Goal: Find contact information: Obtain details needed to contact an individual or organization

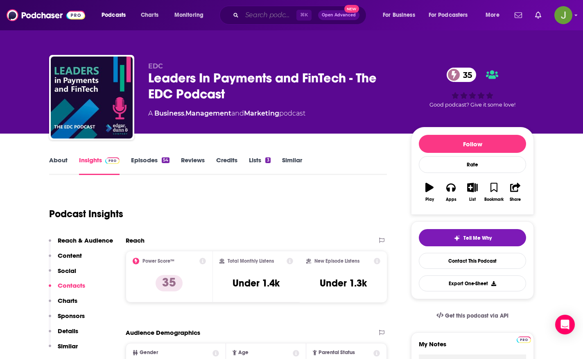
click at [254, 14] on input "Search podcasts, credits, & more..." at bounding box center [269, 15] width 54 height 13
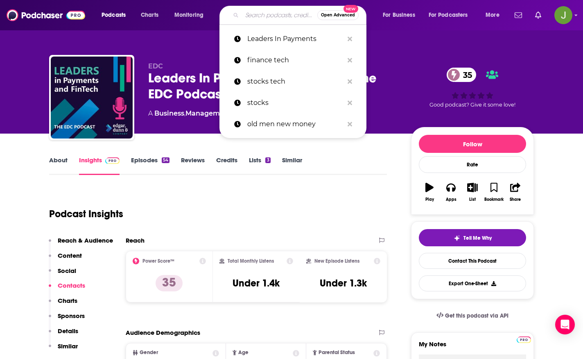
paste input "WSJ: Take On the Week"
type input "WSJ: Take On the Week"
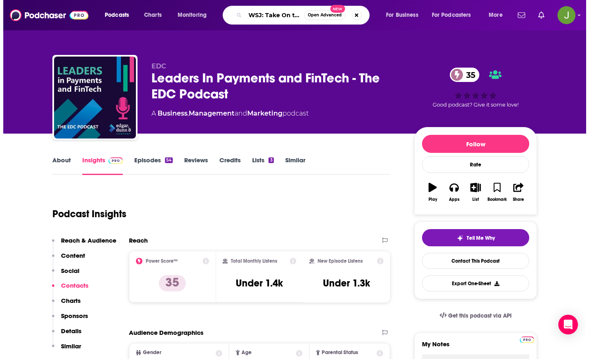
scroll to position [0, 20]
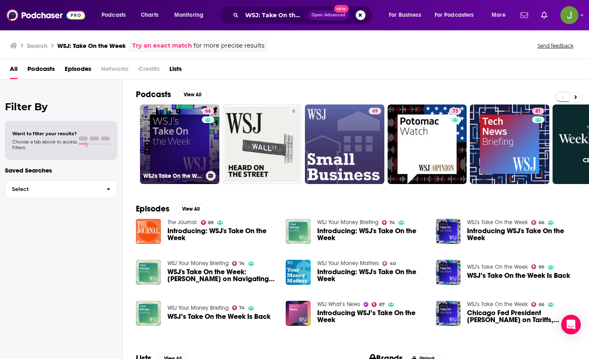
click at [180, 152] on link "66 WSJ's Take On the Week" at bounding box center [179, 143] width 79 height 79
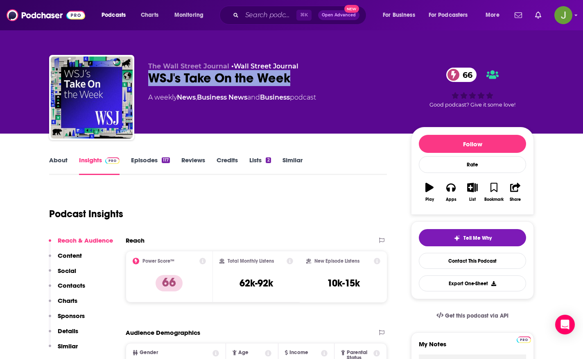
drag, startPoint x: 150, startPoint y: 77, endPoint x: 296, endPoint y: 77, distance: 146.1
click at [296, 77] on div "WSJ's Take On the Week 66" at bounding box center [273, 78] width 250 height 16
copy h2 "WSJ's Take On the Week"
click at [153, 162] on link "Episodes 117" at bounding box center [150, 165] width 39 height 19
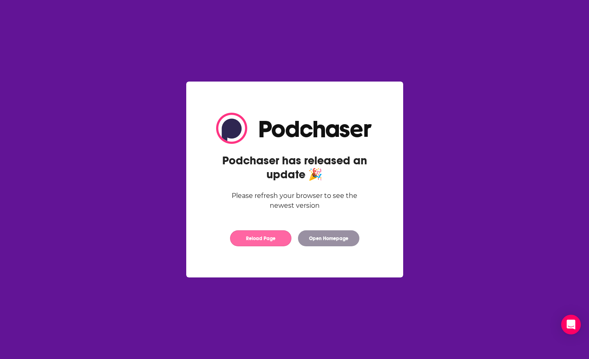
click at [269, 233] on button "Reload Page" at bounding box center [260, 238] width 61 height 16
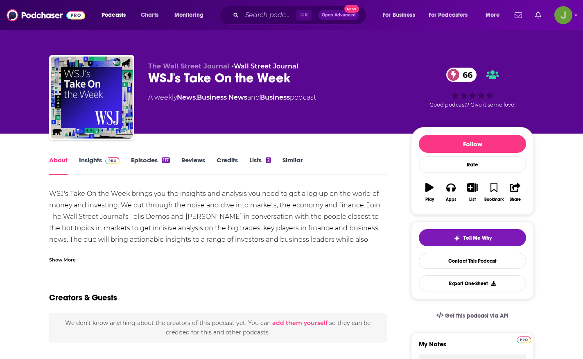
click at [153, 162] on link "Episodes 117" at bounding box center [150, 165] width 39 height 19
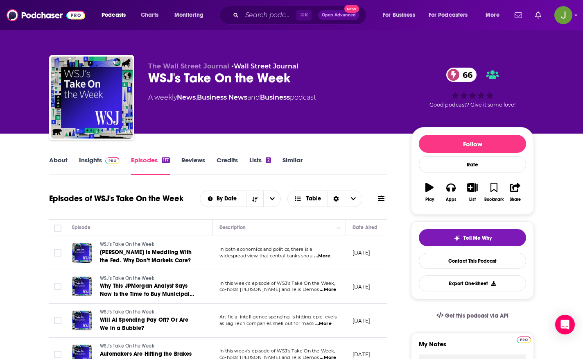
click at [64, 160] on link "About" at bounding box center [58, 165] width 18 height 19
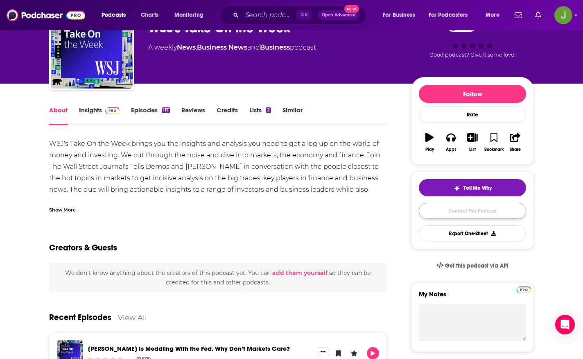
click at [499, 211] on link "Contact This Podcast" at bounding box center [472, 211] width 107 height 16
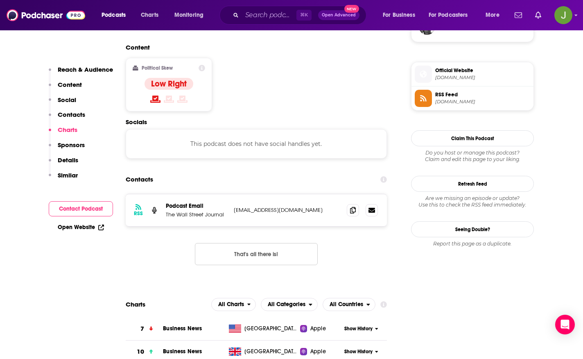
scroll to position [593, 0]
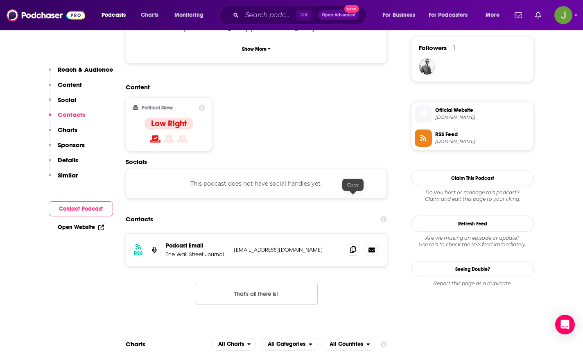
click at [354, 246] on icon at bounding box center [353, 249] width 6 height 7
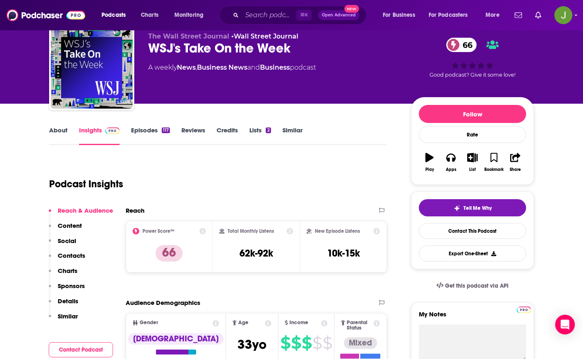
scroll to position [0, 0]
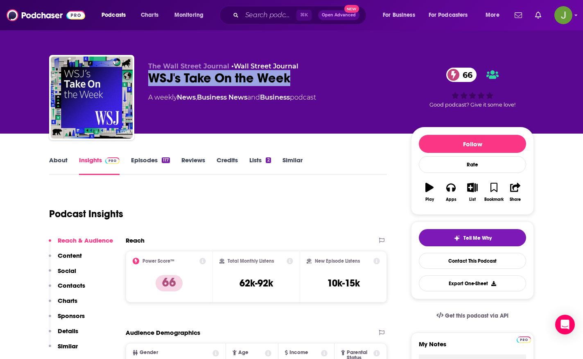
drag, startPoint x: 302, startPoint y: 80, endPoint x: 153, endPoint y: 79, distance: 148.2
click at [153, 79] on div "WSJ's Take On the Week 66" at bounding box center [273, 78] width 250 height 16
copy h2 "WSJ's Take On the Week"
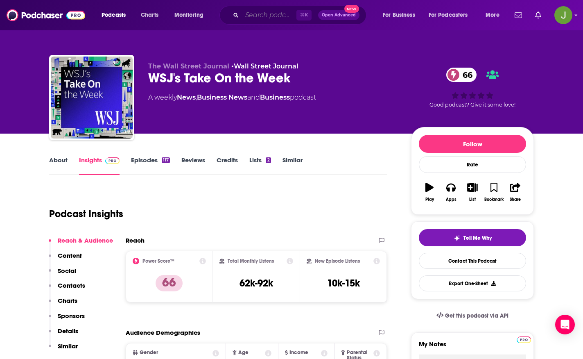
click at [261, 18] on input "Search podcasts, credits, & more..." at bounding box center [269, 15] width 54 height 13
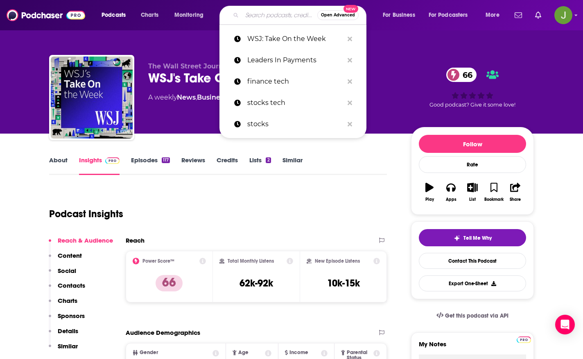
paste input "WSJ Tech News Briefing"
type input "WSJ Tech News Briefing"
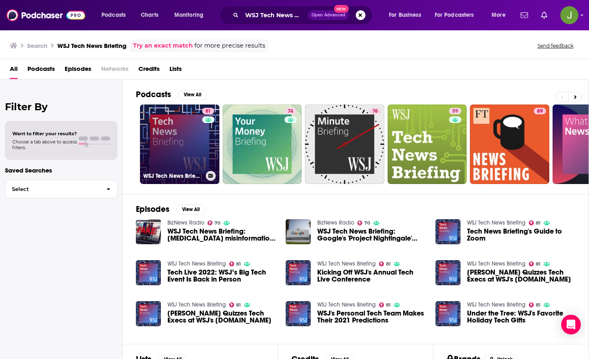
click at [185, 143] on link "81 WSJ Tech News Briefing" at bounding box center [179, 143] width 79 height 79
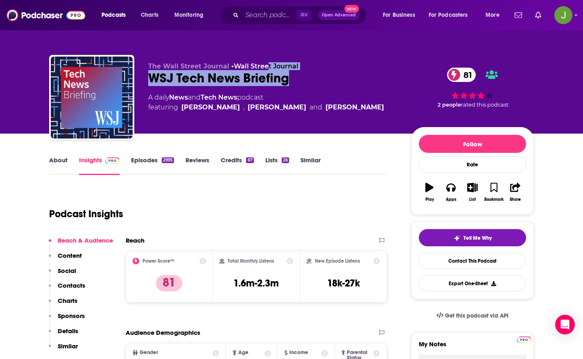
drag, startPoint x: 149, startPoint y: 77, endPoint x: 300, endPoint y: 87, distance: 150.9
click at [300, 87] on div "The Wall Street Journal • Wall Street Journal WSJ Tech News Briefing 81 A daily…" at bounding box center [273, 94] width 250 height 65
click at [300, 85] on div "WSJ Tech News Briefing 81" at bounding box center [273, 78] width 250 height 16
drag, startPoint x: 292, startPoint y: 80, endPoint x: 149, endPoint y: 81, distance: 142.8
click at [149, 81] on div "WSJ Tech News Briefing 81" at bounding box center [273, 78] width 250 height 16
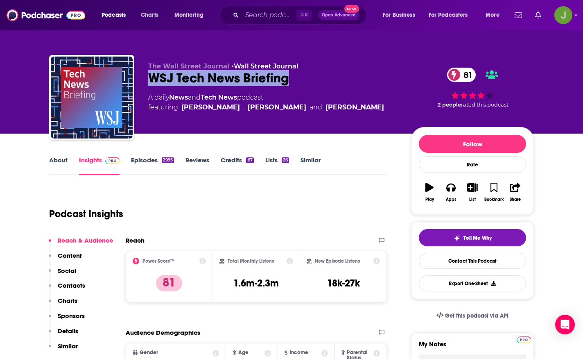
copy h2 "WSJ Tech News Briefing"
click at [496, 259] on link "Contact This Podcast" at bounding box center [472, 261] width 107 height 16
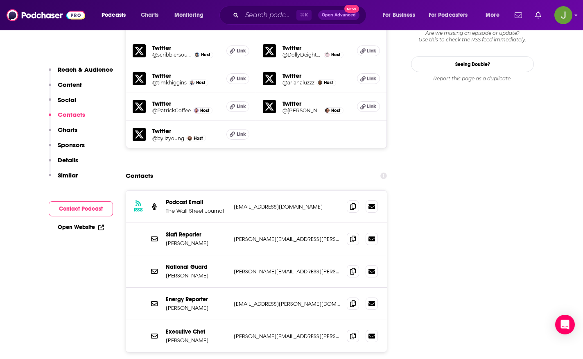
scroll to position [784, 0]
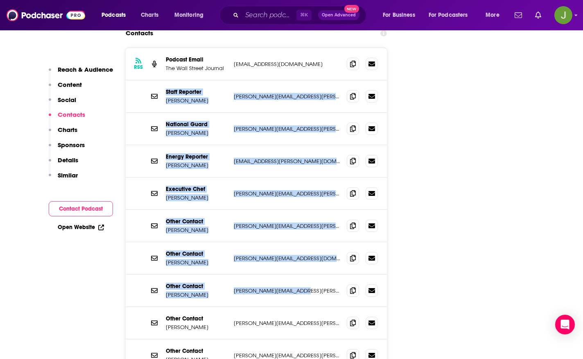
scroll to position [969, 0]
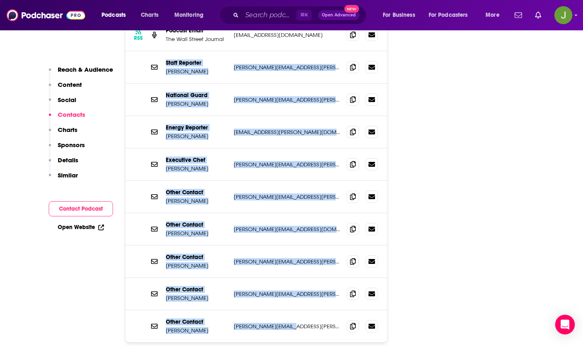
drag, startPoint x: 161, startPoint y: 172, endPoint x: 295, endPoint y: 281, distance: 172.0
click at [295, 281] on div "RSS Podcast Email The Wall Street Journal [EMAIL_ADDRESS][DOMAIN_NAME] [EMAIL_A…" at bounding box center [256, 180] width 261 height 323
copy div "Staff Reporter [PERSON_NAME] [PERSON_NAME][EMAIL_ADDRESS][PERSON_NAME][DOMAIN_N…"
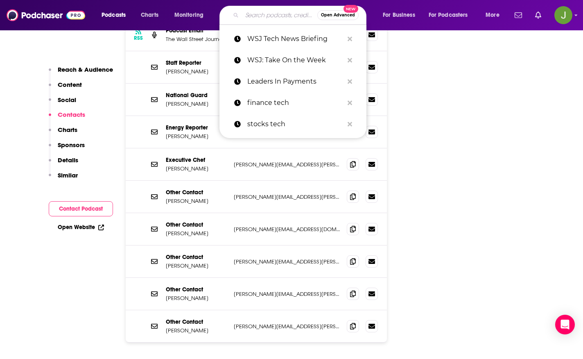
click at [285, 16] on input "Search podcasts, credits, & more..." at bounding box center [279, 15] width 75 height 13
paste input "The Journal"
type input "The Journal"
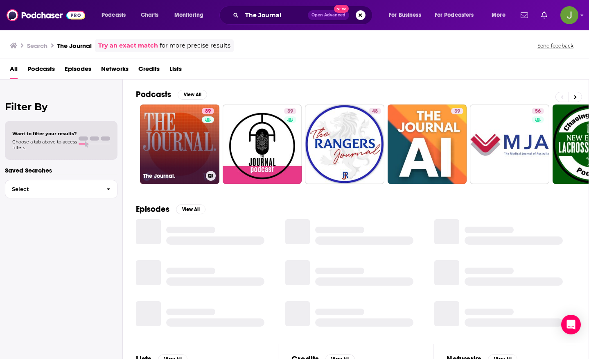
click at [183, 143] on link "89 The Journal." at bounding box center [179, 143] width 79 height 79
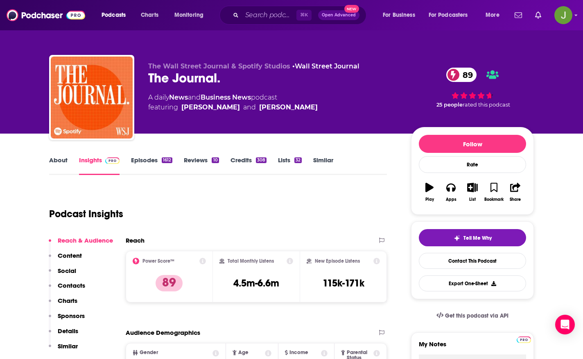
click at [160, 157] on link "Episodes 1612" at bounding box center [151, 165] width 41 height 19
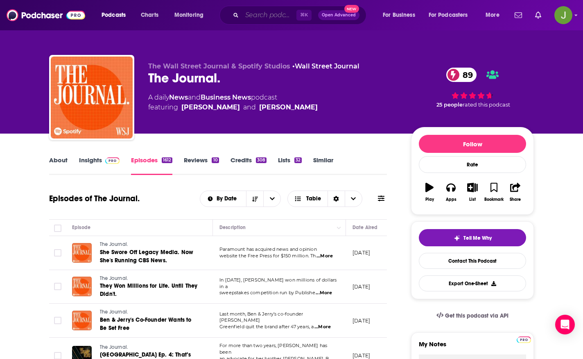
click at [275, 13] on input "Search podcasts, credits, & more..." at bounding box center [269, 15] width 54 height 13
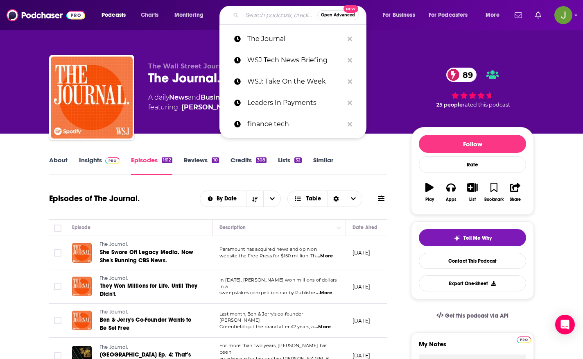
paste input "The Economist—Money Talks"
type input "The Economist—Money Talks"
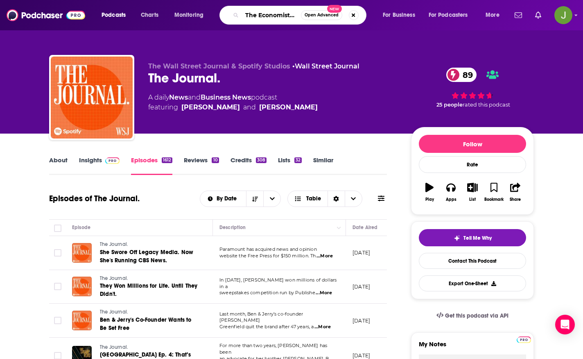
scroll to position [0, 36]
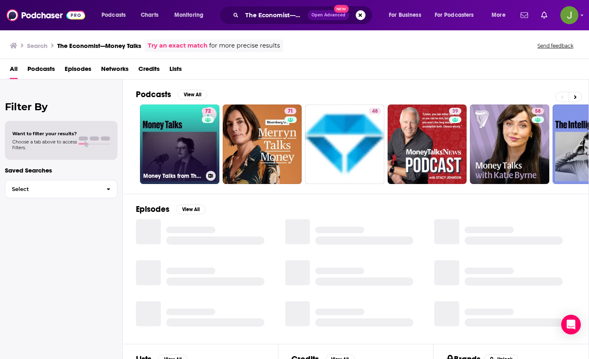
click at [170, 149] on link "72 Money Talks from The Economist" at bounding box center [179, 143] width 79 height 79
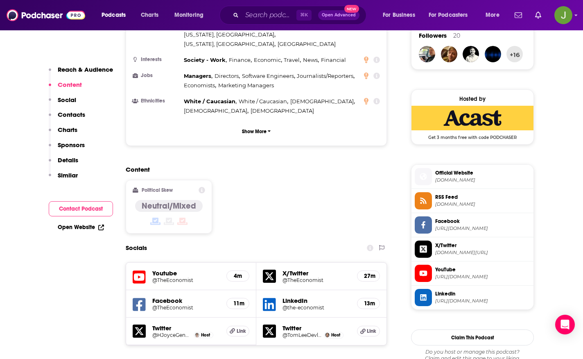
scroll to position [606, 0]
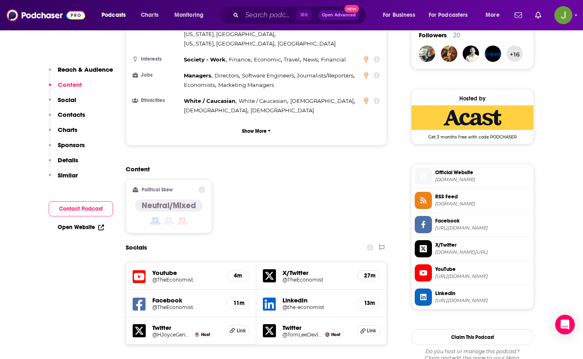
click at [167, 276] on h5 "@TheEconomist" at bounding box center [186, 279] width 68 height 6
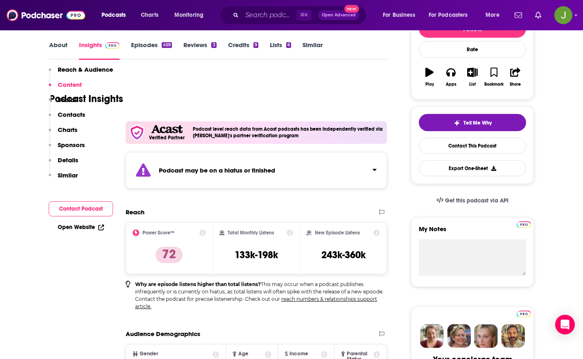
scroll to position [0, 0]
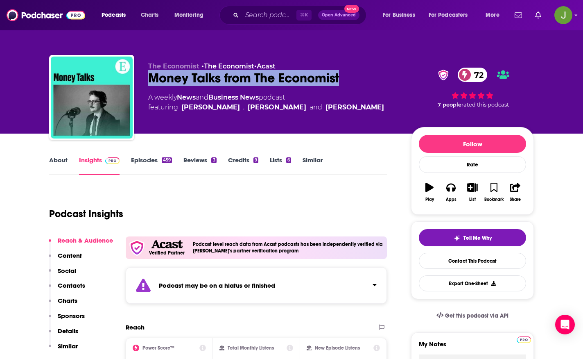
drag, startPoint x: 149, startPoint y: 77, endPoint x: 354, endPoint y: 78, distance: 205.9
click at [354, 78] on div "Money Talks from The Economist 72" at bounding box center [273, 78] width 250 height 16
copy h2 "Money Talks from The Economist"
click at [463, 255] on link "Contact This Podcast" at bounding box center [472, 261] width 107 height 16
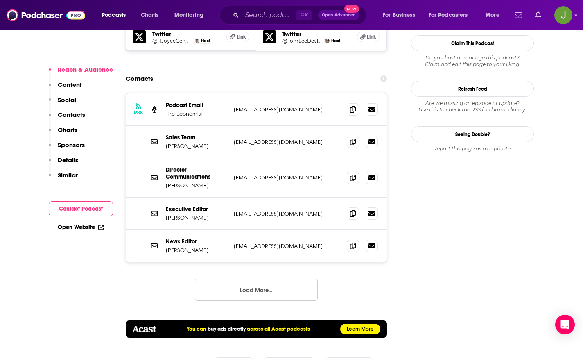
scroll to position [898, 0]
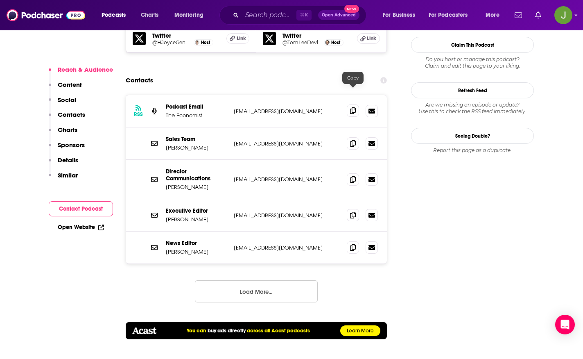
click at [349, 104] on span at bounding box center [353, 110] width 12 height 12
click at [262, 280] on button "Load More..." at bounding box center [256, 291] width 123 height 22
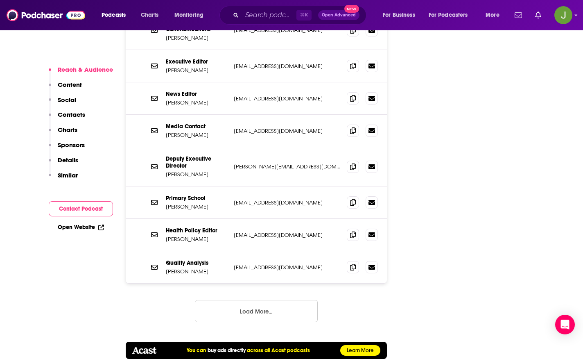
scroll to position [1085, 0]
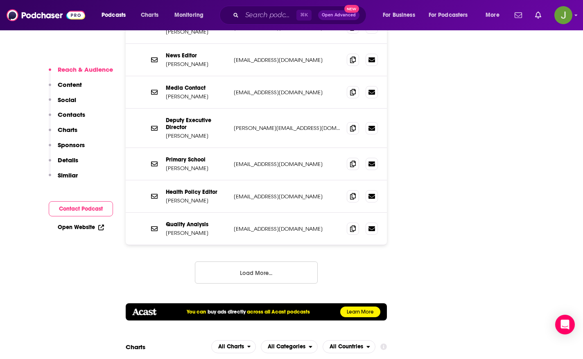
click at [276, 261] on button "Load More..." at bounding box center [256, 272] width 123 height 22
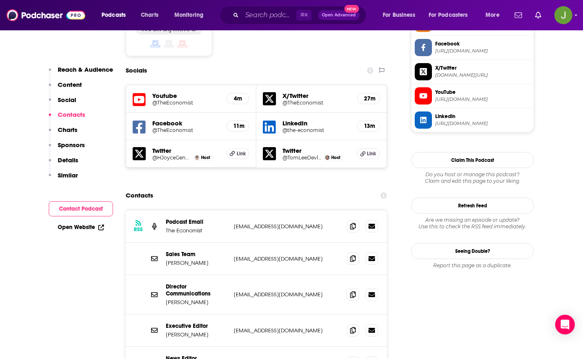
scroll to position [767, 0]
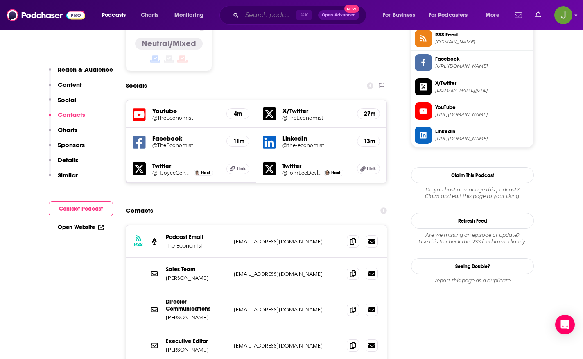
click at [262, 11] on input "Search podcasts, credits, & more..." at bounding box center [269, 15] width 54 height 13
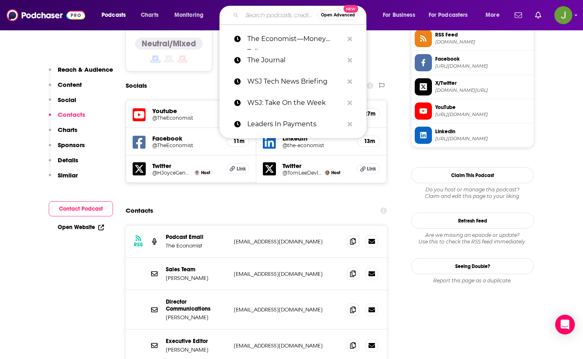
paste input "FT News Briefing"
type input "FT News Briefing"
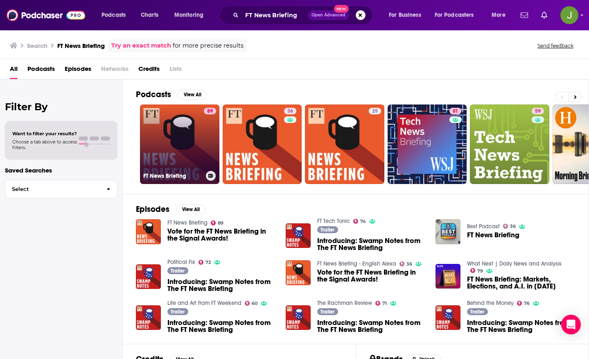
click at [187, 146] on link "89 FT News Briefing" at bounding box center [179, 143] width 79 height 79
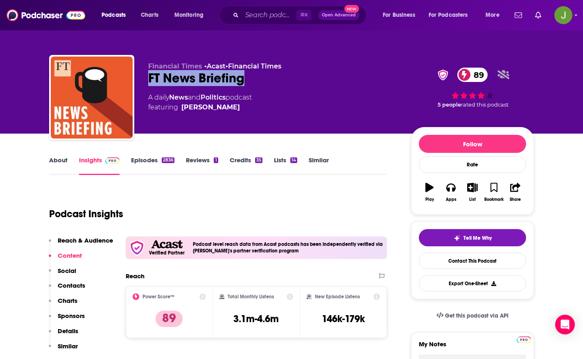
drag, startPoint x: 148, startPoint y: 77, endPoint x: 255, endPoint y: 84, distance: 106.7
click at [255, 84] on div "FT News Briefing 89" at bounding box center [273, 78] width 250 height 16
copy h2 "FT News Briefing"
click at [472, 263] on link "Contact This Podcast" at bounding box center [472, 261] width 107 height 16
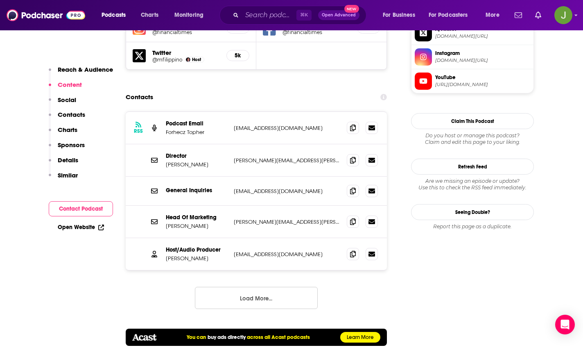
scroll to position [784, 0]
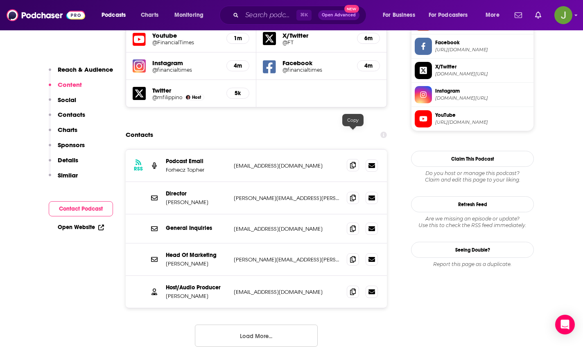
click at [351, 162] on icon at bounding box center [353, 165] width 6 height 7
drag, startPoint x: 164, startPoint y: 137, endPoint x: 202, endPoint y: 137, distance: 38.1
click at [202, 149] on div "RSS Podcast Email Forhecz Topher [EMAIL_ADDRESS][DOMAIN_NAME] [EMAIL_ADDRESS][D…" at bounding box center [256, 165] width 261 height 32
drag, startPoint x: 208, startPoint y: 139, endPoint x: 167, endPoint y: 141, distance: 41.4
click at [167, 166] on p "Forhecz Topher" at bounding box center [196, 169] width 61 height 7
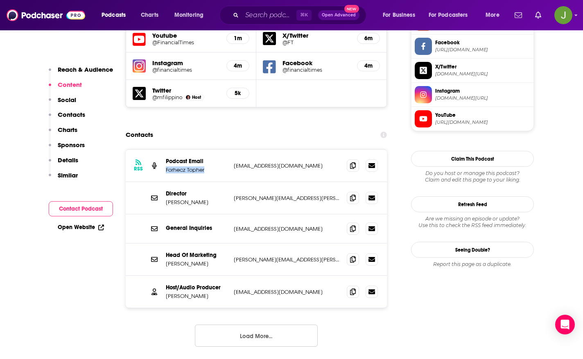
copy p "Forhecz Topher"
click at [356, 222] on span at bounding box center [353, 228] width 12 height 12
click at [351, 288] on icon at bounding box center [353, 291] width 6 height 7
drag, startPoint x: 208, startPoint y: 265, endPoint x: 161, endPoint y: 267, distance: 46.3
click at [161, 275] on div "Host/Audio Producer [PERSON_NAME] [PERSON_NAME][EMAIL_ADDRESS][PERSON_NAME][DOM…" at bounding box center [256, 291] width 261 height 32
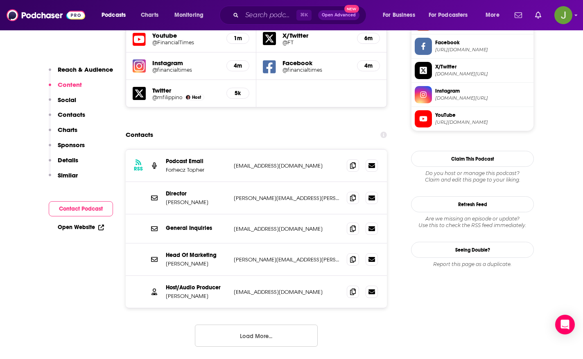
click at [161, 275] on div "Host/Audio Producer [PERSON_NAME] [PERSON_NAME][EMAIL_ADDRESS][PERSON_NAME][DOM…" at bounding box center [256, 291] width 261 height 32
drag, startPoint x: 165, startPoint y: 265, endPoint x: 207, endPoint y: 265, distance: 42.6
click at [207, 275] on div "Host/Audio Producer [PERSON_NAME] [PERSON_NAME][EMAIL_ADDRESS][PERSON_NAME][DOM…" at bounding box center [256, 291] width 261 height 32
copy p "[PERSON_NAME]"
click at [277, 19] on input "Search podcasts, credits, & more..." at bounding box center [269, 15] width 54 height 13
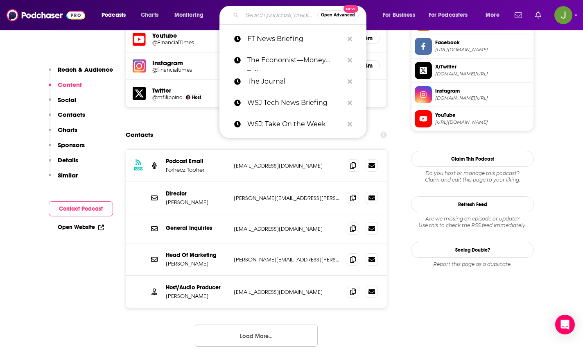
paste input "FT Unhedged"
type input "FT Unhedged"
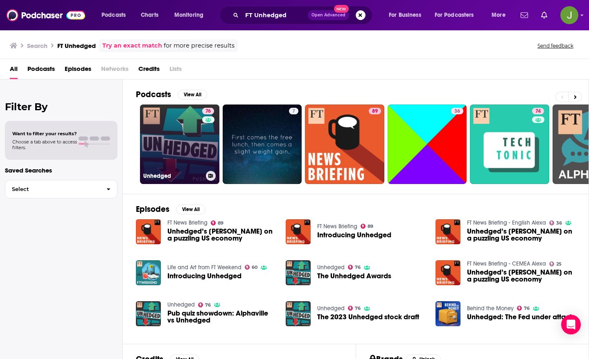
click at [190, 138] on link "76 Unhedged" at bounding box center [179, 143] width 79 height 79
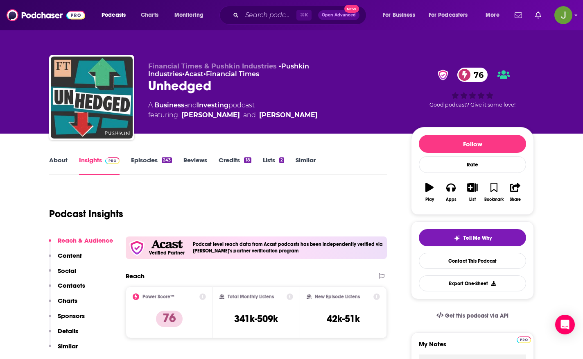
click at [151, 161] on link "Episodes 243" at bounding box center [151, 165] width 41 height 19
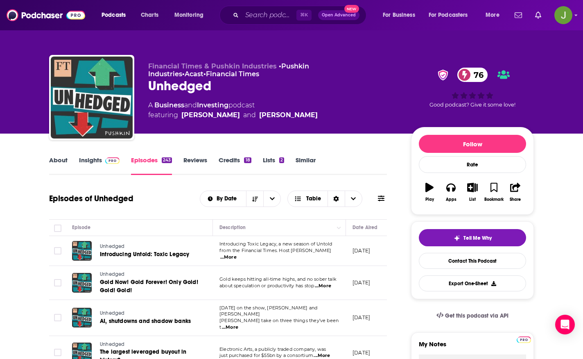
click at [51, 163] on link "About" at bounding box center [58, 165] width 18 height 19
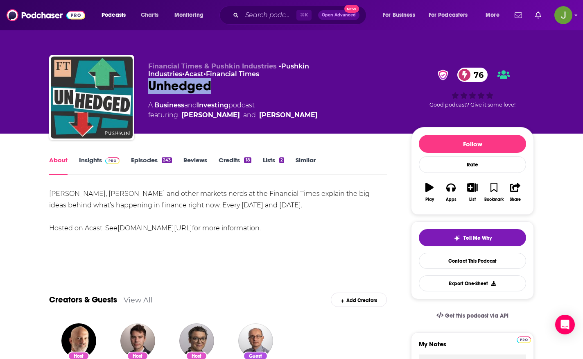
drag, startPoint x: 152, startPoint y: 88, endPoint x: 214, endPoint y: 92, distance: 61.9
click at [214, 92] on div "Financial Times & Pushkin Industries • Pushkin Industries • Acast • Financial T…" at bounding box center [291, 99] width 485 height 88
copy h1 "Unhedged"
click at [457, 258] on link "Contact This Podcast" at bounding box center [472, 261] width 107 height 16
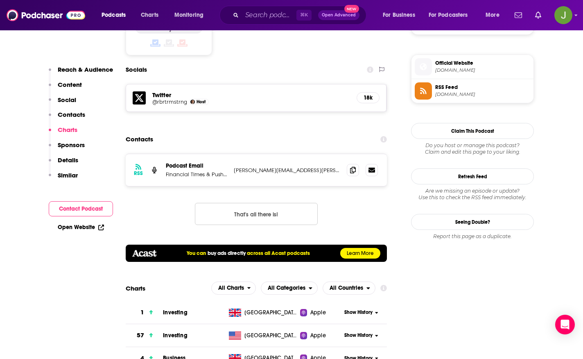
scroll to position [711, 0]
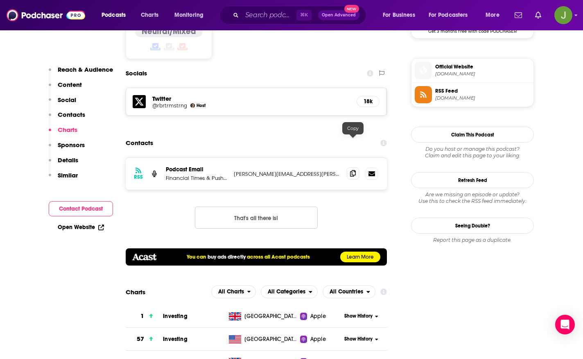
click at [355, 170] on icon at bounding box center [353, 173] width 6 height 7
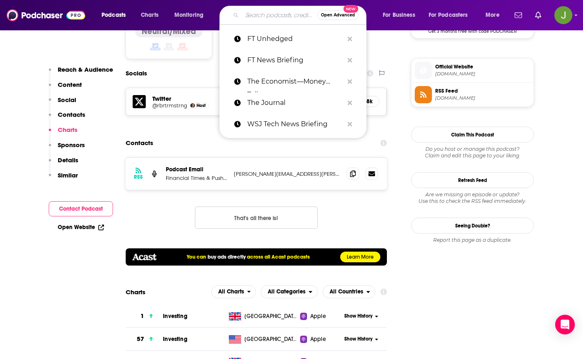
click at [273, 17] on input "Search podcasts, credits, & more..." at bounding box center [279, 15] width 75 height 13
paste input "FT Tech Tonic"
type input "FT Tech Tonic"
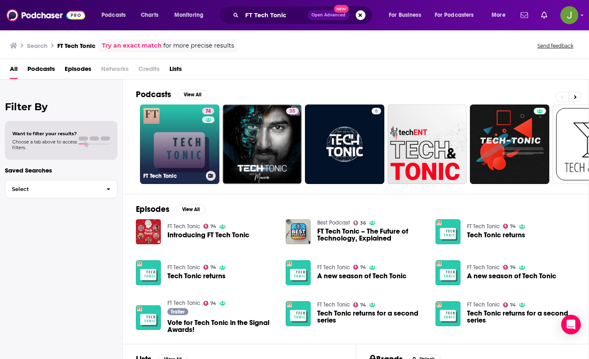
click at [190, 145] on link "74 FT Tech Tonic" at bounding box center [179, 143] width 79 height 79
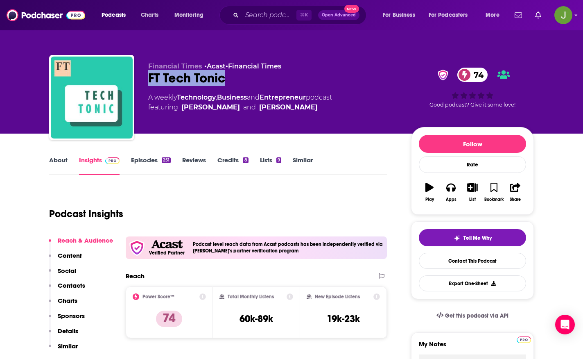
drag, startPoint x: 145, startPoint y: 77, endPoint x: 234, endPoint y: 81, distance: 88.9
click at [234, 81] on div "Financial Times • Acast • Financial Times FT Tech Tonic 74 A weekly Technology …" at bounding box center [291, 99] width 485 height 88
copy h2 "FT Tech Tonic"
click at [453, 262] on link "Contact This Podcast" at bounding box center [472, 261] width 107 height 16
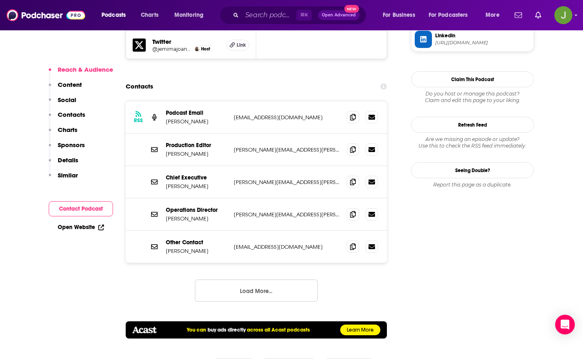
scroll to position [803, 0]
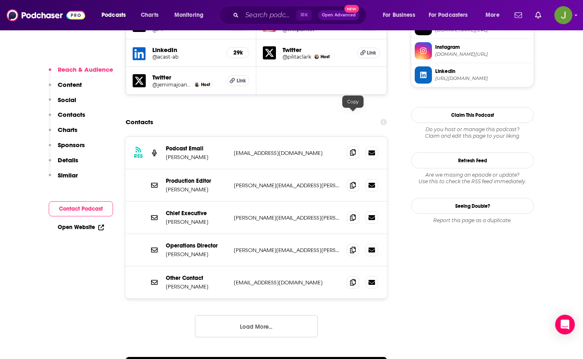
click at [354, 149] on icon at bounding box center [353, 152] width 6 height 7
drag, startPoint x: 214, startPoint y: 120, endPoint x: 165, endPoint y: 120, distance: 48.3
click at [166, 153] on p "[PERSON_NAME]" at bounding box center [196, 156] width 61 height 7
copy p "[PERSON_NAME]"
click at [356, 178] on span at bounding box center [353, 184] width 12 height 12
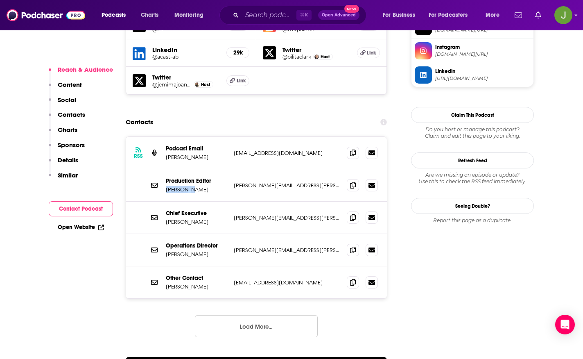
drag, startPoint x: 193, startPoint y: 153, endPoint x: 165, endPoint y: 154, distance: 27.8
click at [166, 186] on p "[PERSON_NAME]" at bounding box center [196, 189] width 61 height 7
click at [268, 315] on button "Load More..." at bounding box center [256, 326] width 123 height 22
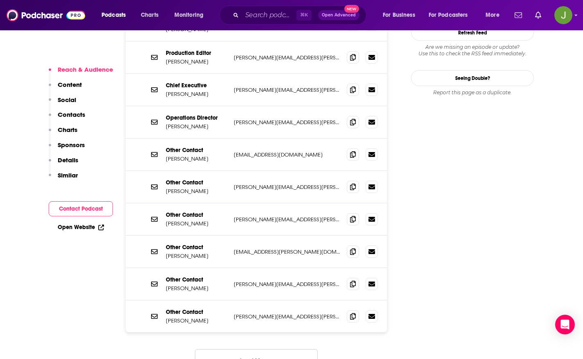
scroll to position [936, 0]
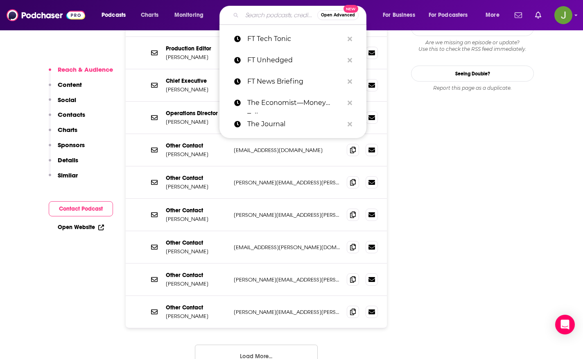
click at [262, 18] on input "Search podcasts, credits, & more..." at bounding box center [279, 15] width 75 height 13
paste input "Bloomberg Surveillance"
type input "Bloomberg Surveillance"
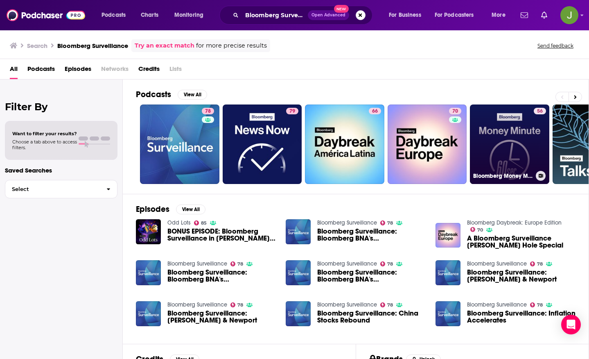
click at [505, 141] on link "56 Bloomberg Money Minute" at bounding box center [509, 143] width 79 height 79
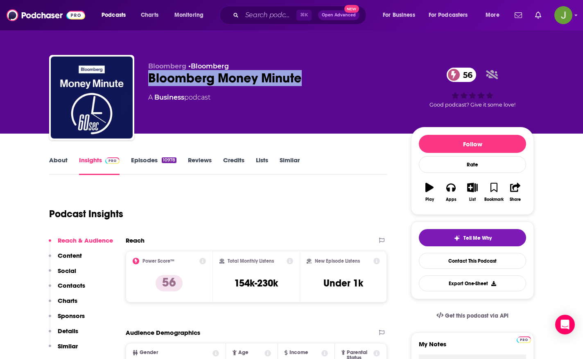
drag, startPoint x: 147, startPoint y: 76, endPoint x: 320, endPoint y: 77, distance: 173.5
click at [320, 77] on div "Bloomberg • Bloomberg Bloomberg Money Minute 56 A Business podcast 56 Good podc…" at bounding box center [291, 99] width 485 height 88
click at [443, 258] on link "Contact This Podcast" at bounding box center [472, 261] width 107 height 16
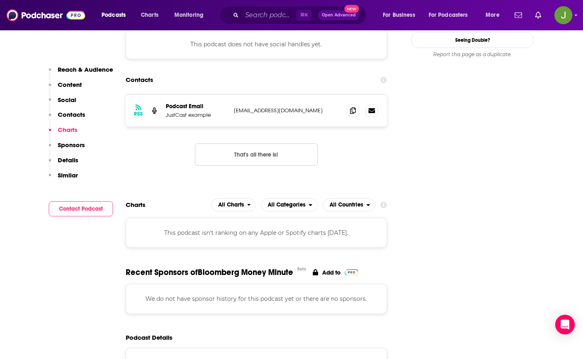
scroll to position [732, 0]
click at [351, 104] on span at bounding box center [353, 110] width 12 height 12
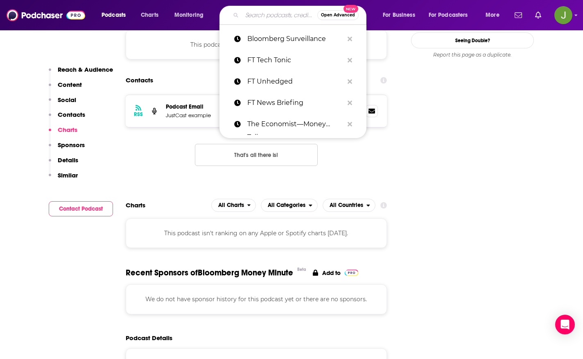
click at [255, 16] on input "Search podcasts, credits, & more..." at bounding box center [279, 15] width 75 height 13
paste input "Bloomberg—The Big Take"
type input "Bloomberg—The Big Take"
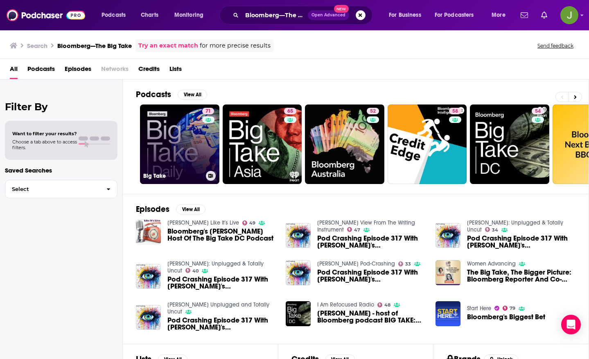
click at [167, 133] on link "71 Big Take" at bounding box center [179, 143] width 79 height 79
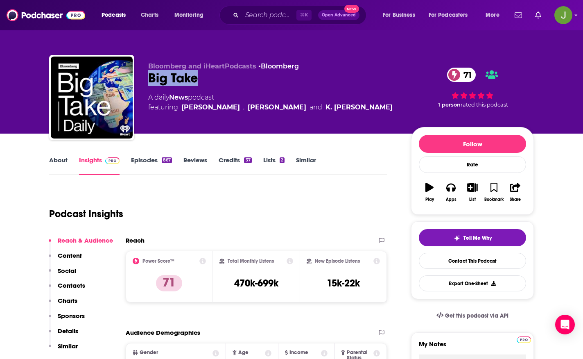
drag, startPoint x: 145, startPoint y: 79, endPoint x: 196, endPoint y: 80, distance: 51.2
click at [196, 80] on div "Bloomberg and iHeartPodcasts • Bloomberg Big Take 71 A daily News podcast featu…" at bounding box center [291, 99] width 485 height 88
click at [476, 260] on link "Contact This Podcast" at bounding box center [472, 261] width 107 height 16
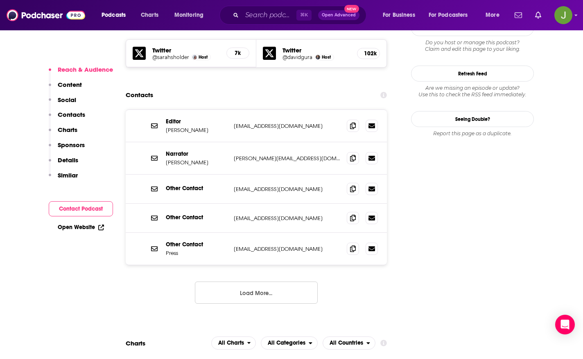
scroll to position [735, 0]
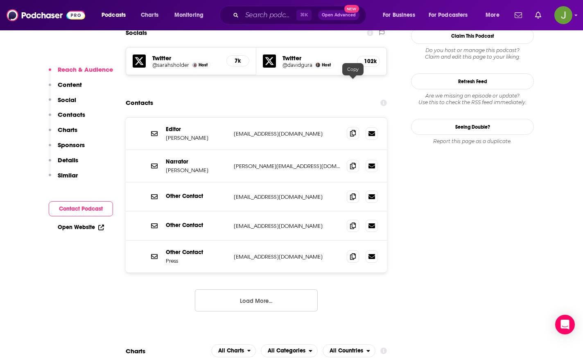
click at [357, 127] on span at bounding box center [353, 133] width 12 height 12
drag, startPoint x: 165, startPoint y: 86, endPoint x: 210, endPoint y: 89, distance: 45.5
click at [210, 117] on div "Editor [PERSON_NAME] [EMAIL_ADDRESS][DOMAIN_NAME] [EMAIL_ADDRESS][DOMAIN_NAME]" at bounding box center [256, 133] width 261 height 32
click at [268, 289] on button "Load More..." at bounding box center [256, 300] width 123 height 22
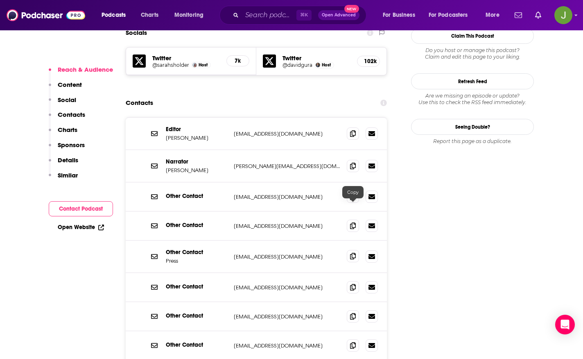
click at [356, 250] on span at bounding box center [353, 256] width 12 height 12
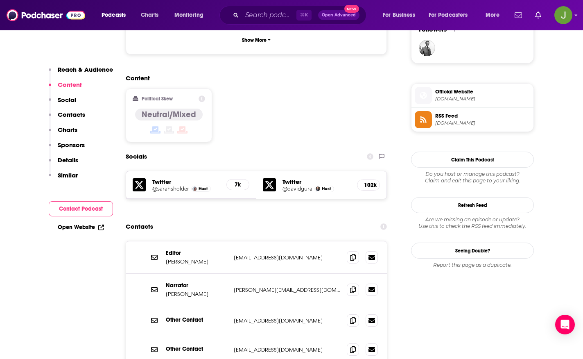
scroll to position [496, 0]
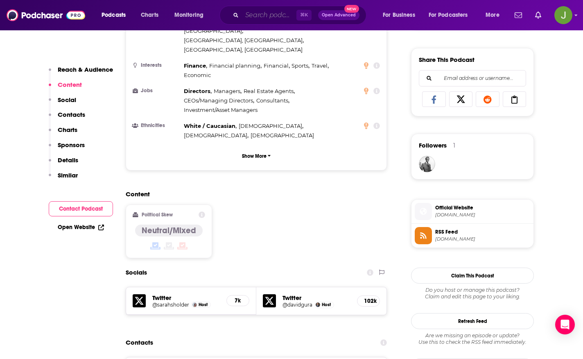
click at [262, 14] on input "Search podcasts, credits, & more..." at bounding box center [269, 15] width 54 height 13
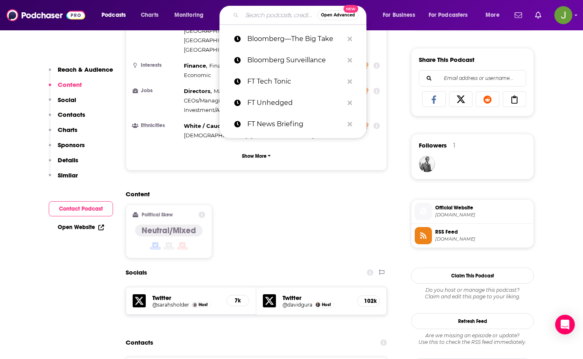
paste input "Masters in Business (Bloomberg)"
type input "Masters in Business (Bloomberg)"
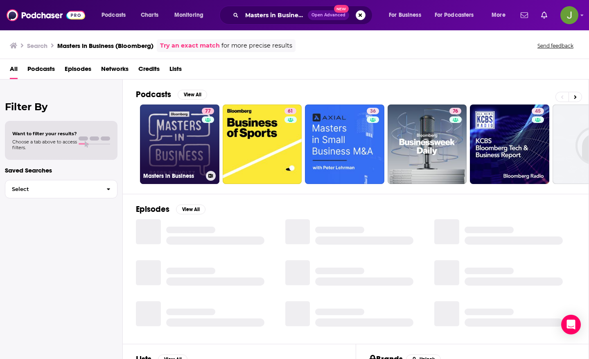
click at [187, 138] on link "77 Masters in Business" at bounding box center [179, 143] width 79 height 79
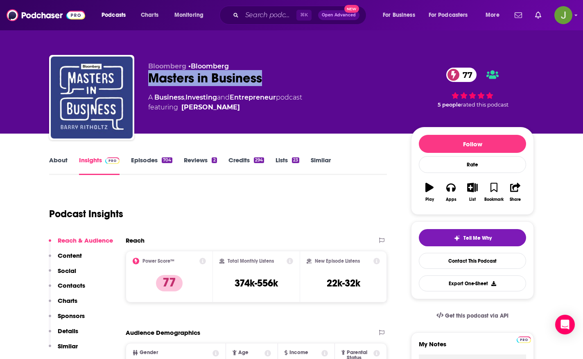
drag, startPoint x: 147, startPoint y: 80, endPoint x: 277, endPoint y: 86, distance: 130.3
click at [277, 86] on div "Bloomberg • Bloomberg Masters in Business 77 A Business , Investing and Entrepr…" at bounding box center [291, 99] width 485 height 88
click at [474, 264] on link "Contact This Podcast" at bounding box center [472, 261] width 107 height 16
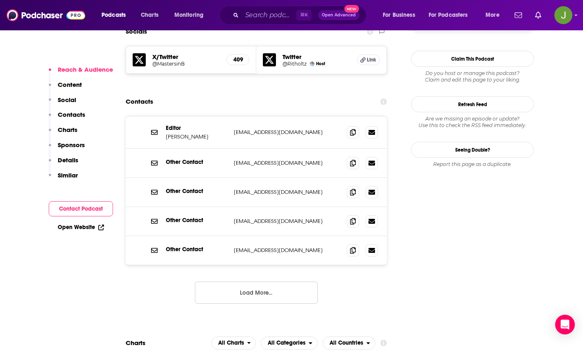
scroll to position [733, 0]
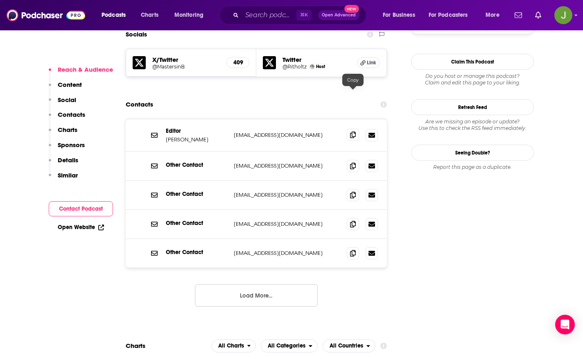
click at [351, 131] on icon at bounding box center [353, 134] width 6 height 7
drag, startPoint x: 207, startPoint y: 99, endPoint x: 164, endPoint y: 100, distance: 43.0
click at [164, 119] on div "Editor [PERSON_NAME] [EMAIL_ADDRESS][DOMAIN_NAME] [EMAIL_ADDRESS][DOMAIN_NAME]" at bounding box center [256, 135] width 261 height 32
click at [280, 284] on button "Load More..." at bounding box center [256, 295] width 123 height 22
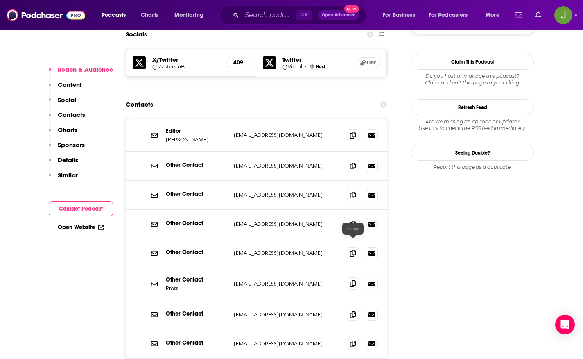
click at [353, 280] on icon at bounding box center [353, 283] width 6 height 7
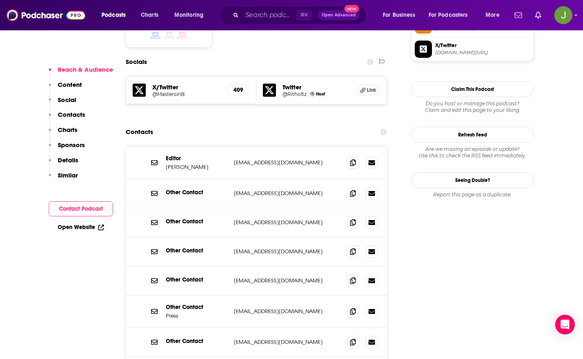
scroll to position [630, 0]
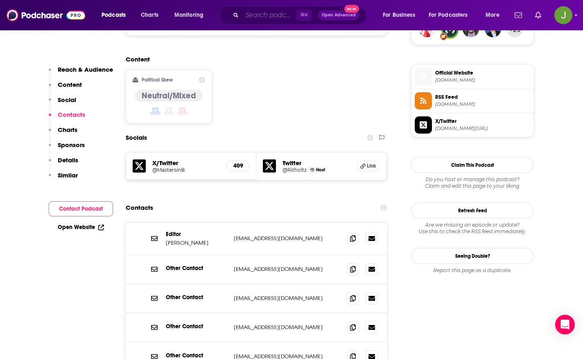
click at [261, 15] on input "Search podcasts, credits, & more..." at bounding box center [269, 15] width 54 height 13
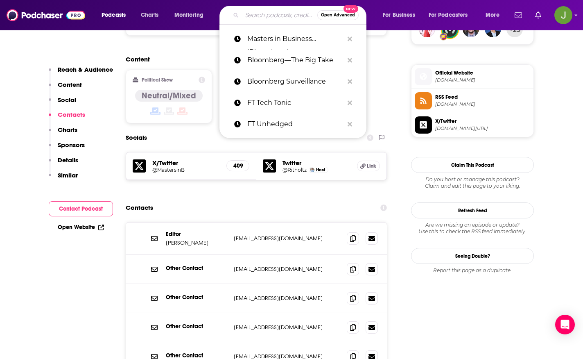
paste input "[PERSON_NAME] Streetwise"
type input "[PERSON_NAME] Streetwise"
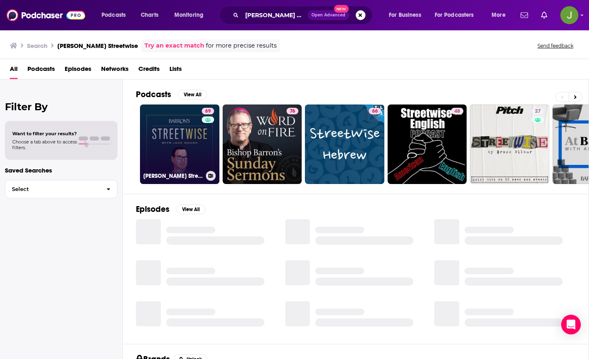
click at [185, 131] on link "[STREET_ADDRESS][PERSON_NAME]" at bounding box center [179, 143] width 79 height 79
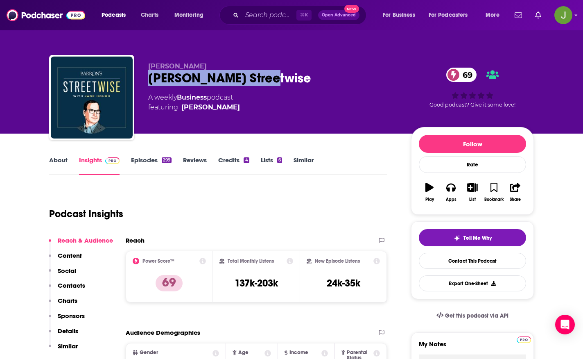
drag, startPoint x: 149, startPoint y: 80, endPoint x: 262, endPoint y: 80, distance: 113.0
click at [262, 80] on div "[PERSON_NAME] Streetwise 69" at bounding box center [273, 78] width 250 height 16
click at [445, 258] on link "Contact This Podcast" at bounding box center [472, 261] width 107 height 16
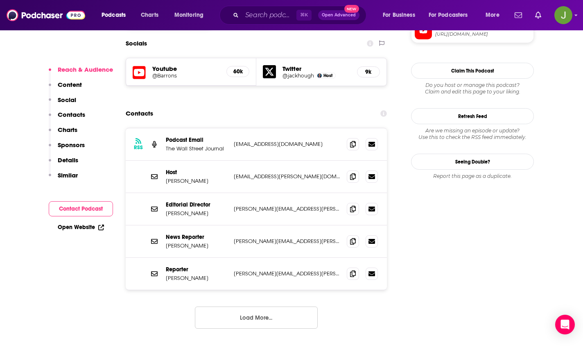
scroll to position [724, 0]
click at [355, 141] on icon at bounding box center [353, 144] width 6 height 7
click at [352, 170] on span at bounding box center [353, 176] width 12 height 12
drag, startPoint x: 163, startPoint y: 131, endPoint x: 199, endPoint y: 135, distance: 36.3
click at [199, 161] on div "Host [PERSON_NAME] [EMAIL_ADDRESS][PERSON_NAME][DOMAIN_NAME] [PERSON_NAME][DOMA…" at bounding box center [256, 177] width 261 height 32
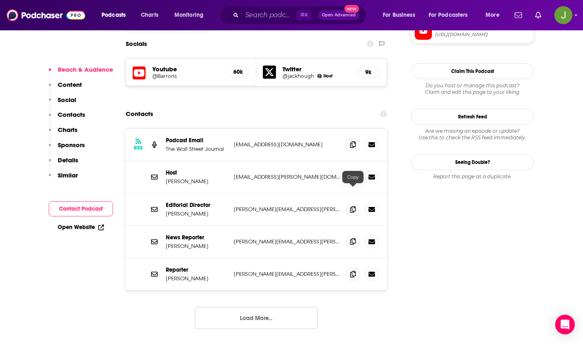
click at [353, 238] on icon at bounding box center [353, 241] width 6 height 7
drag, startPoint x: 192, startPoint y: 196, endPoint x: 165, endPoint y: 195, distance: 27.9
click at [165, 226] on div "News Reporter [PERSON_NAME] [PERSON_NAME][EMAIL_ADDRESS][PERSON_NAME][DOMAIN_NA…" at bounding box center [256, 242] width 261 height 32
drag, startPoint x: 186, startPoint y: 188, endPoint x: 165, endPoint y: 189, distance: 21.7
click at [165, 226] on div "News Reporter [PERSON_NAME] [PERSON_NAME][EMAIL_ADDRESS][PERSON_NAME][DOMAIN_NA…" at bounding box center [256, 242] width 261 height 32
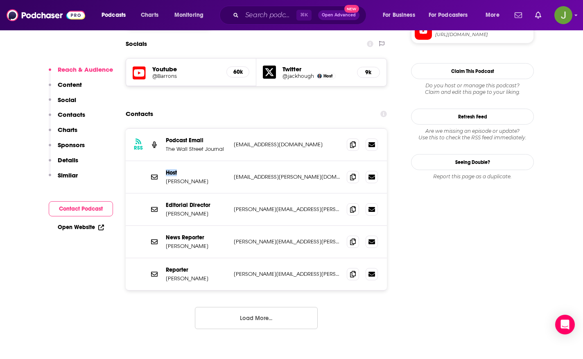
drag, startPoint x: 182, startPoint y: 123, endPoint x: 165, endPoint y: 122, distance: 16.8
click at [165, 161] on div "Host [PERSON_NAME] [EMAIL_ADDRESS][PERSON_NAME][DOMAIN_NAME] [PERSON_NAME][DOMA…" at bounding box center [256, 177] width 261 height 32
drag, startPoint x: 208, startPoint y: 88, endPoint x: 167, endPoint y: 92, distance: 41.5
click at [167, 137] on p "Podcast Email" at bounding box center [196, 140] width 61 height 7
click at [266, 18] on input "Search podcasts, credits, & more..." at bounding box center [269, 15] width 54 height 13
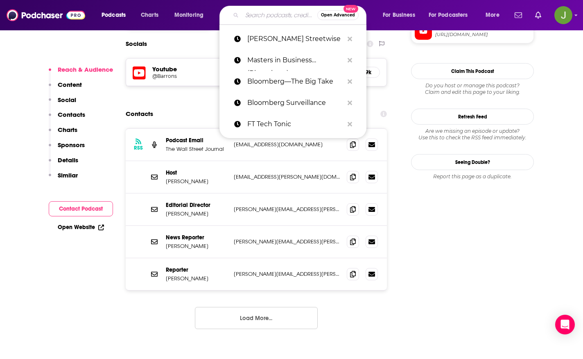
paste input "CNBC Squawk Pod"
type input "CNBC Squawk Pod"
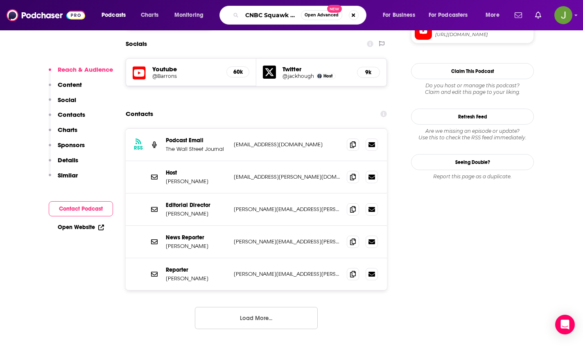
scroll to position [0, 5]
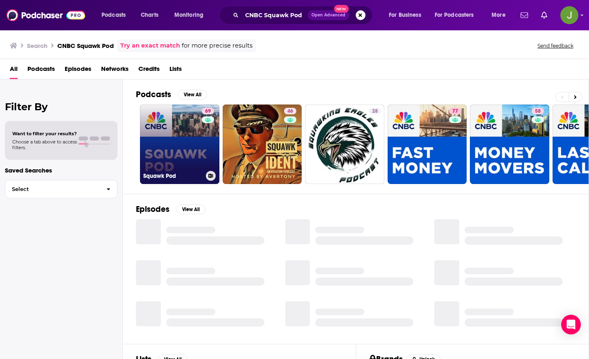
click at [186, 147] on link "69 Squawk Pod" at bounding box center [179, 143] width 79 height 79
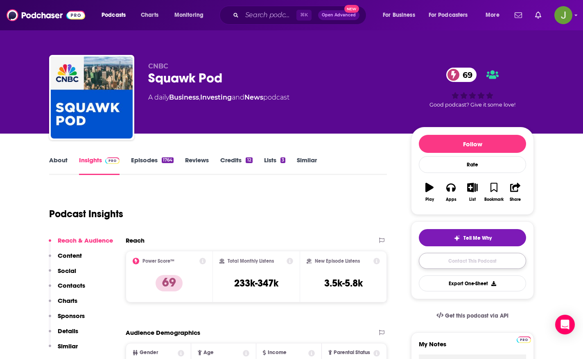
click at [456, 262] on link "Contact This Podcast" at bounding box center [472, 261] width 107 height 16
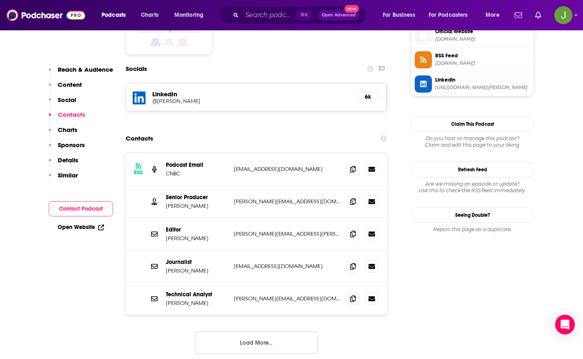
scroll to position [665, 0]
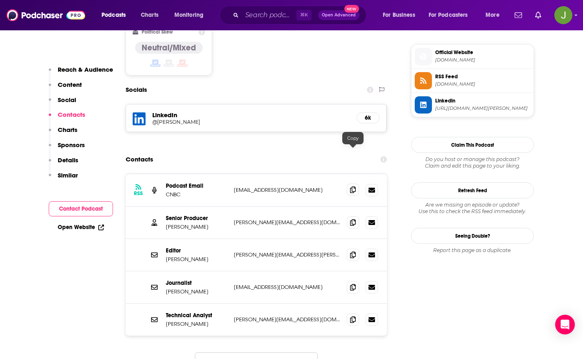
click at [355, 186] on icon at bounding box center [353, 189] width 6 height 7
drag, startPoint x: 209, startPoint y: 181, endPoint x: 167, endPoint y: 182, distance: 42.2
click at [167, 214] on p "Senior Producer" at bounding box center [196, 217] width 61 height 7
drag, startPoint x: 196, startPoint y: 190, endPoint x: 167, endPoint y: 190, distance: 29.9
click at [167, 223] on p "[PERSON_NAME]" at bounding box center [196, 226] width 61 height 7
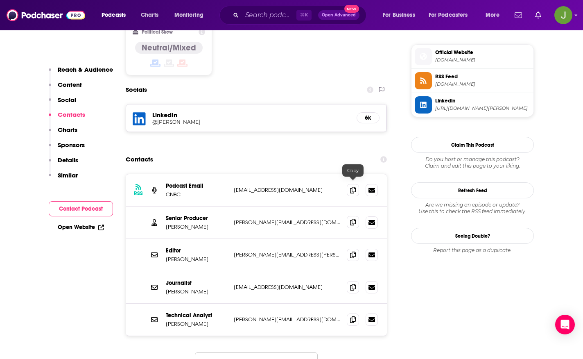
click at [349, 216] on span at bounding box center [353, 222] width 12 height 12
click at [350, 251] on icon at bounding box center [353, 254] width 6 height 7
click at [159, 239] on div "Editor [PERSON_NAME] [PERSON_NAME][EMAIL_ADDRESS][PERSON_NAME][DOMAIN_NAME] [PE…" at bounding box center [256, 255] width 261 height 32
drag, startPoint x: 197, startPoint y: 221, endPoint x: 167, endPoint y: 222, distance: 30.7
click at [167, 255] on p "[PERSON_NAME]" at bounding box center [196, 258] width 61 height 7
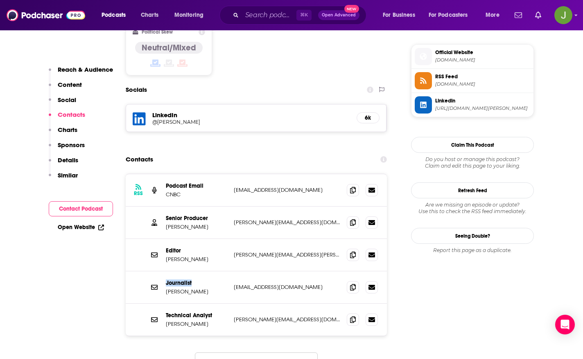
drag, startPoint x: 190, startPoint y: 247, endPoint x: 163, endPoint y: 246, distance: 26.6
click at [162, 271] on div "Journalist [PERSON_NAME] [PERSON_NAME][EMAIL_ADDRESS][DOMAIN_NAME] [EMAIL_ADDRE…" at bounding box center [256, 287] width 261 height 32
click at [352, 283] on icon at bounding box center [353, 286] width 6 height 7
drag, startPoint x: 199, startPoint y: 256, endPoint x: 158, endPoint y: 257, distance: 40.9
click at [160, 271] on div "Journalist [PERSON_NAME] [PERSON_NAME][EMAIL_ADDRESS][DOMAIN_NAME] [EMAIL_ADDRE…" at bounding box center [256, 287] width 261 height 32
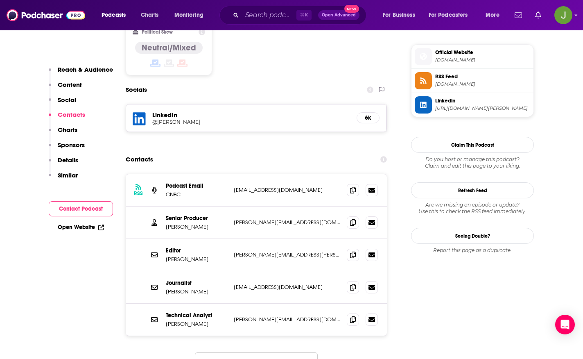
click at [160, 271] on div "Journalist [PERSON_NAME] [PERSON_NAME][EMAIL_ADDRESS][DOMAIN_NAME] [EMAIL_ADDRE…" at bounding box center [256, 287] width 261 height 32
drag, startPoint x: 198, startPoint y: 255, endPoint x: 165, endPoint y: 254, distance: 33.6
click at [165, 271] on div "Journalist [PERSON_NAME] [PERSON_NAME][EMAIL_ADDRESS][DOMAIN_NAME] [EMAIL_ADDRE…" at bounding box center [256, 287] width 261 height 32
click at [239, 352] on button "Load More..." at bounding box center [256, 363] width 123 height 22
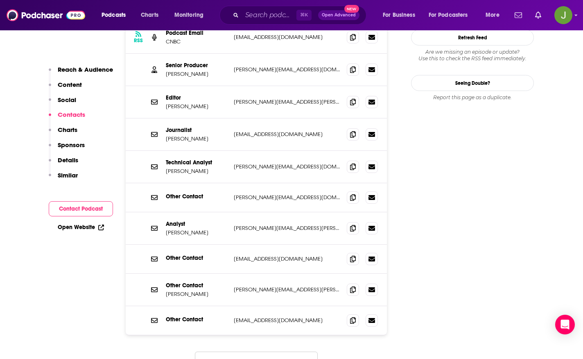
scroll to position [829, 0]
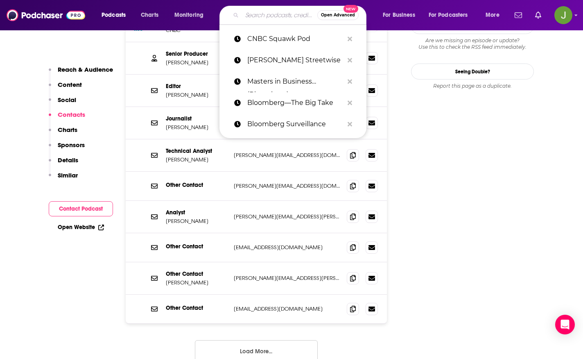
click at [268, 17] on input "Search podcasts, credits, & more..." at bounding box center [279, 15] width 75 height 13
paste input "Reuters—The Big View"
type input "Reuters—The Big View"
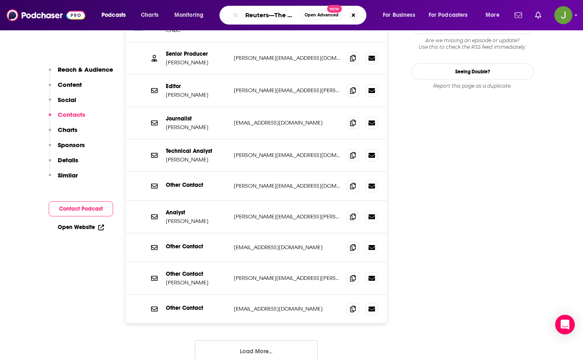
scroll to position [0, 17]
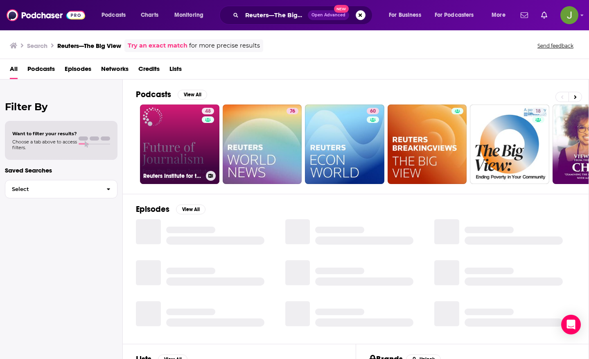
click at [196, 138] on link "48 Reuters Institute for the Study of Journalism" at bounding box center [179, 143] width 79 height 79
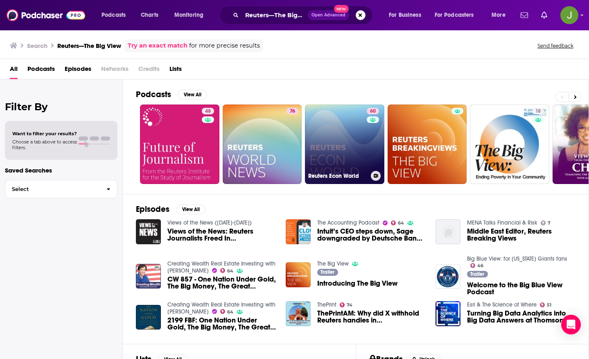
click at [356, 144] on link "60 Reuters Econ World" at bounding box center [344, 143] width 79 height 79
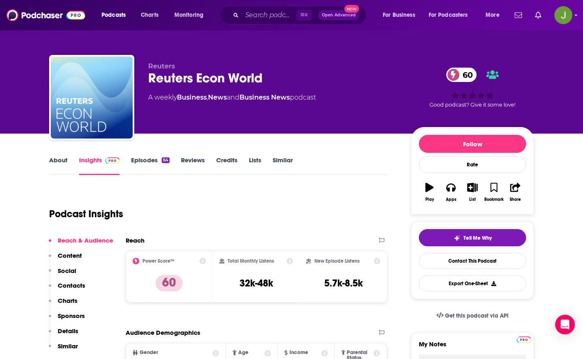
click at [149, 162] on link "Episodes 64" at bounding box center [150, 165] width 38 height 19
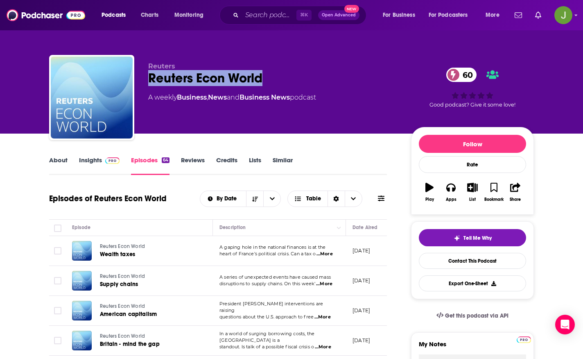
drag, startPoint x: 147, startPoint y: 81, endPoint x: 289, endPoint y: 83, distance: 141.2
click at [289, 83] on div "Reuters Reuters Econ World 60 A weekly Business , News and Business News podcas…" at bounding box center [291, 99] width 485 height 88
copy h2 "Reuters Econ World"
click at [466, 266] on link "Contact This Podcast" at bounding box center [472, 261] width 107 height 16
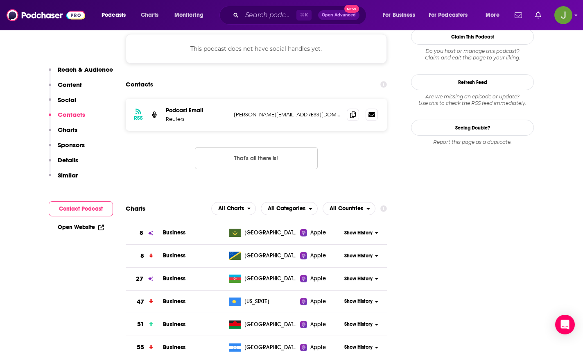
scroll to position [625, 0]
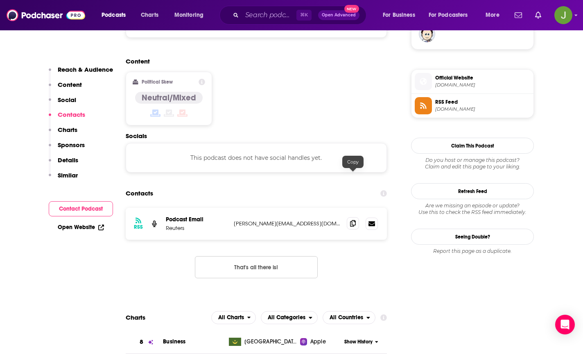
click at [347, 217] on span at bounding box center [353, 223] width 12 height 12
drag, startPoint x: 205, startPoint y: 173, endPoint x: 166, endPoint y: 173, distance: 39.3
click at [166, 216] on p "Podcast Email" at bounding box center [196, 219] width 61 height 7
copy p "Podcast Email"
click at [256, 20] on input "Search podcasts, credits, & more..." at bounding box center [269, 15] width 54 height 13
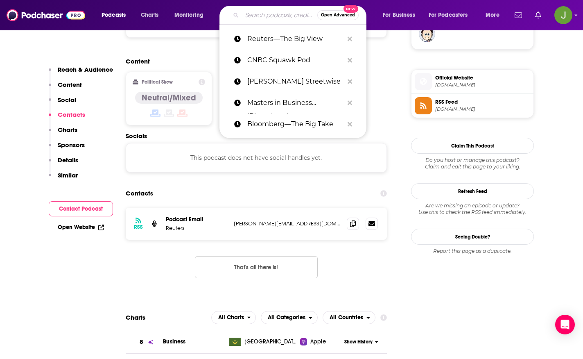
paste input "Investopedia Express"
type input "Investopedia Express"
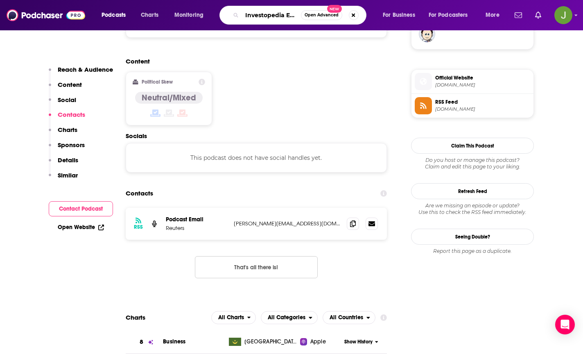
scroll to position [0, 12]
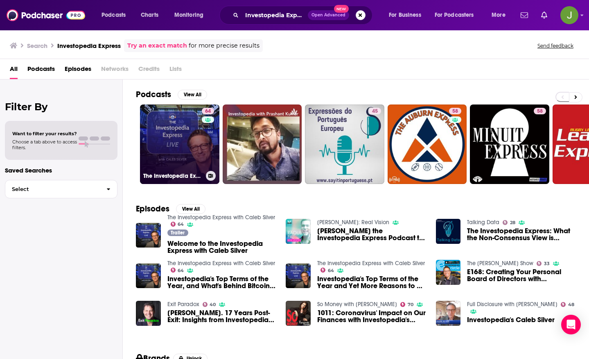
click at [182, 135] on link "64 The Investopedia Express with Caleb Silver" at bounding box center [179, 143] width 79 height 79
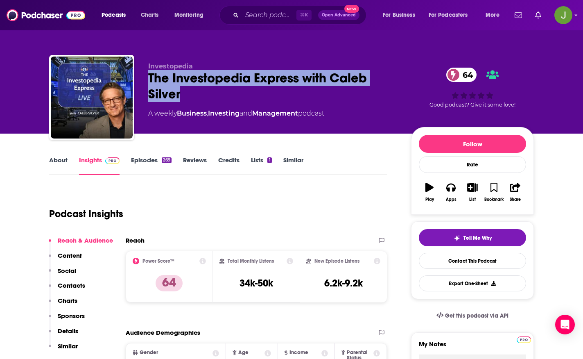
drag, startPoint x: 185, startPoint y: 99, endPoint x: 148, endPoint y: 80, distance: 41.7
click at [148, 80] on div "Investopedia The Investopedia Express with Caleb Silver 64 A weekly Business , …" at bounding box center [291, 99] width 485 height 88
copy h2 "The Investopedia Express with Caleb Silver"
click at [460, 262] on link "Contact This Podcast" at bounding box center [472, 261] width 107 height 16
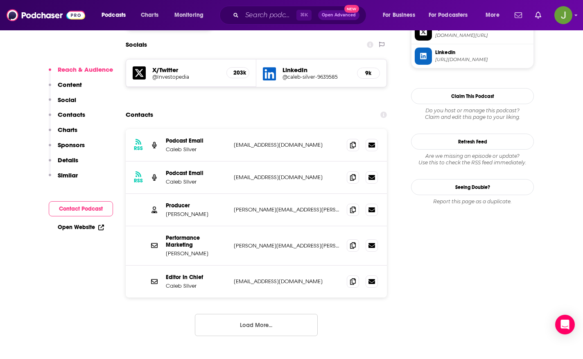
scroll to position [720, 0]
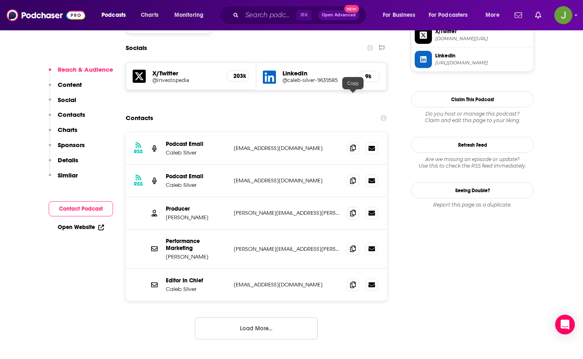
click at [352, 144] on icon at bounding box center [353, 147] width 6 height 7
drag, startPoint x: 199, startPoint y: 102, endPoint x: 167, endPoint y: 103, distance: 32.0
click at [167, 149] on p "Caleb Silver" at bounding box center [196, 152] width 61 height 7
copy p "Caleb Silver"
drag, startPoint x: 205, startPoint y: 95, endPoint x: 166, endPoint y: 94, distance: 39.7
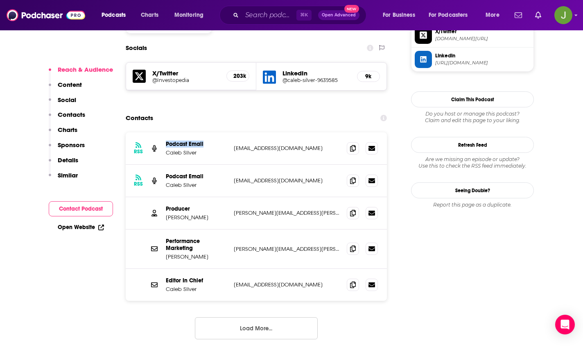
click at [166, 140] on p "Podcast Email" at bounding box center [196, 143] width 61 height 7
copy p "Podcast Email"
drag, startPoint x: 216, startPoint y: 125, endPoint x: 165, endPoint y: 126, distance: 51.2
click at [165, 165] on div "RSS Podcast Email Caleb Silver info+5f45da62694fe7449d24bed7@mg.pippa.io info+5…" at bounding box center [256, 181] width 261 height 32
copy p "Podcast Email"
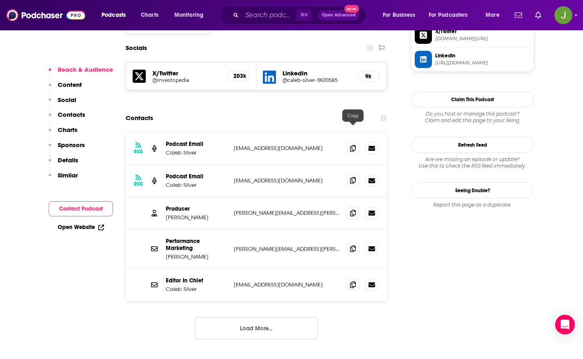
click at [353, 177] on icon at bounding box center [353, 180] width 6 height 7
drag, startPoint x: 195, startPoint y: 159, endPoint x: 162, endPoint y: 158, distance: 32.3
click at [162, 197] on div "Producer Gregory Bacak gregory.bacak@investopedia.com gregory.bacak@investopedi…" at bounding box center [256, 213] width 261 height 32
copy p "Producer"
drag, startPoint x: 204, startPoint y: 166, endPoint x: 163, endPoint y: 169, distance: 41.0
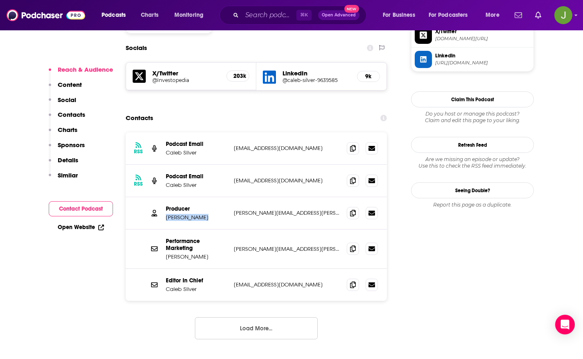
click at [163, 197] on div "Producer Gregory Bacak gregory.bacak@investopedia.com gregory.bacak@investopedi…" at bounding box center [256, 213] width 261 height 32
copy p "Gregory Bacak"
click at [351, 209] on icon at bounding box center [353, 212] width 6 height 7
click at [239, 317] on button "Load More..." at bounding box center [256, 328] width 123 height 22
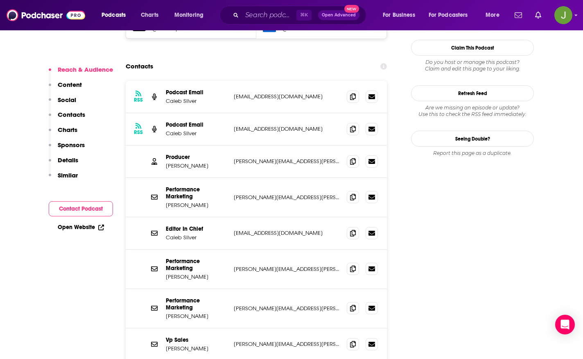
scroll to position [650, 0]
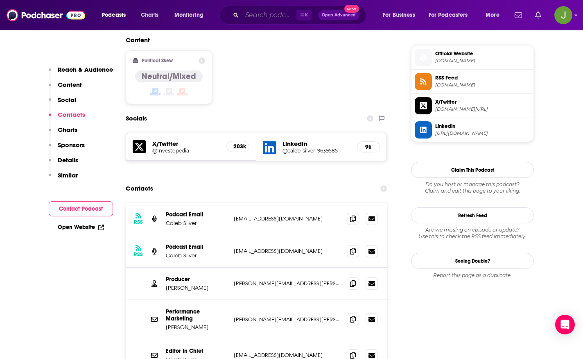
click at [259, 19] on input "Search podcasts, credits, & more..." at bounding box center [269, 15] width 54 height 13
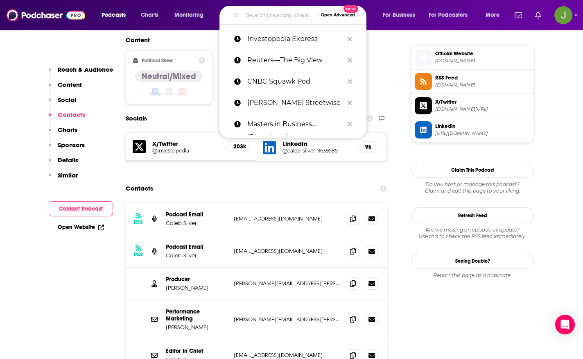
paste input "Planet Money (NPR)"
type input "Planet Money (NPR)"
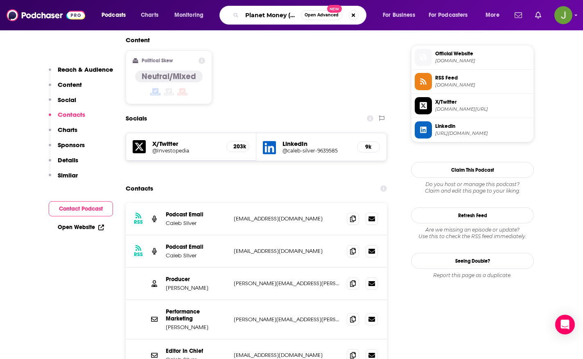
scroll to position [0, 9]
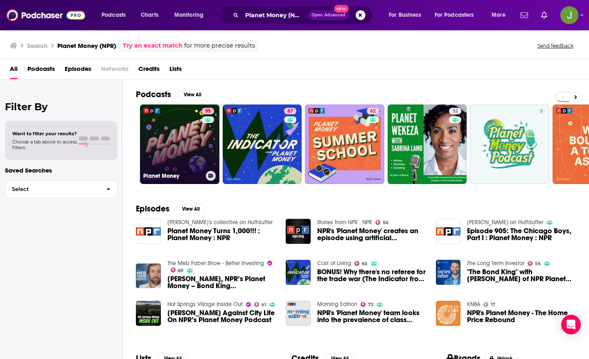
click at [177, 157] on link "95 Planet Money" at bounding box center [179, 143] width 79 height 79
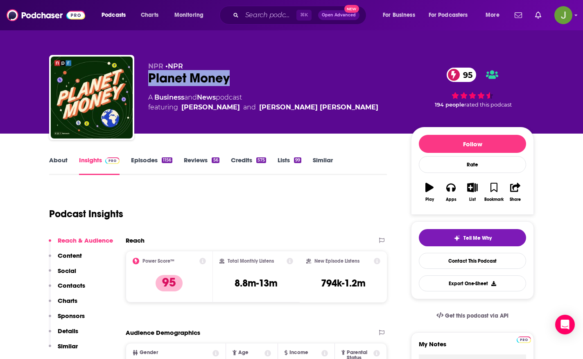
drag, startPoint x: 147, startPoint y: 79, endPoint x: 237, endPoint y: 81, distance: 89.7
click at [237, 81] on div "NPR • NPR Planet Money 95 A Business and News podcast featuring Amanda Aronczyk…" at bounding box center [291, 99] width 485 height 88
copy h2 "Planet Money"
click at [449, 265] on link "Contact This Podcast" at bounding box center [472, 261] width 107 height 16
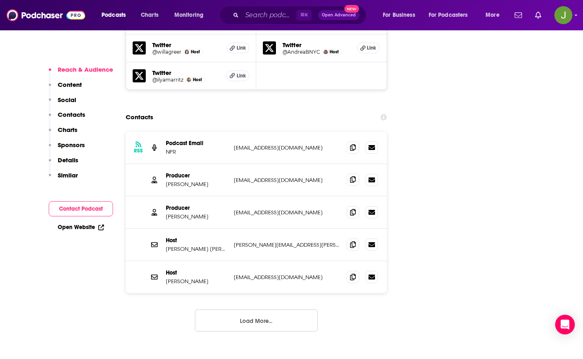
scroll to position [1264, 0]
click at [356, 142] on span at bounding box center [353, 148] width 12 height 12
drag, startPoint x: 206, startPoint y: 110, endPoint x: 165, endPoint y: 111, distance: 40.9
click at [165, 132] on div "RSS Podcast Email NPR PodCasts@npr.org PodCasts@npr.org" at bounding box center [256, 148] width 261 height 32
copy p "Podcast Email"
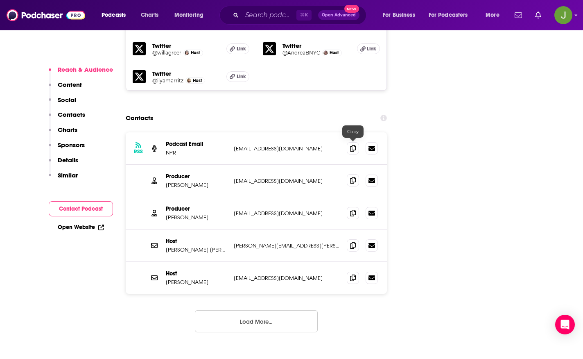
click at [354, 177] on icon at bounding box center [353, 180] width 6 height 7
drag, startPoint x: 193, startPoint y: 141, endPoint x: 162, endPoint y: 142, distance: 30.7
click at [162, 165] on div "Producer Darian Woods dwoods@npr.org dwoods@npr.org" at bounding box center [256, 181] width 261 height 32
drag, startPoint x: 204, startPoint y: 150, endPoint x: 166, endPoint y: 151, distance: 37.7
click at [166, 181] on p "Darian Woods" at bounding box center [196, 184] width 61 height 7
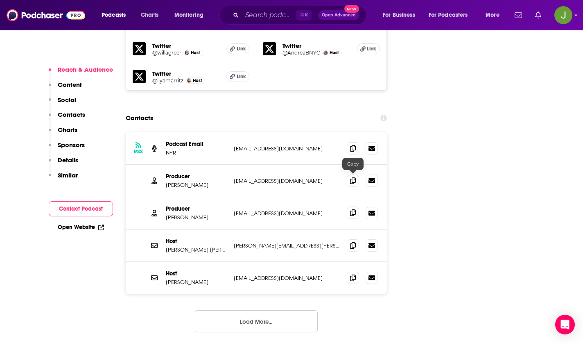
click at [356, 206] on span at bounding box center [353, 212] width 12 height 12
drag, startPoint x: 183, startPoint y: 185, endPoint x: 164, endPoint y: 184, distance: 19.7
click at [164, 197] on div "Producer Megan Tan me@megantan.com me@megantan.com" at bounding box center [256, 213] width 261 height 32
click at [354, 241] on icon at bounding box center [353, 244] width 6 height 7
drag, startPoint x: 182, startPoint y: 207, endPoint x: 166, endPoint y: 208, distance: 16.4
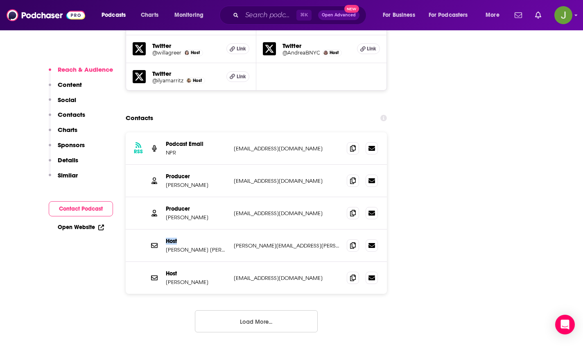
click at [166, 237] on p "Host" at bounding box center [196, 240] width 61 height 7
drag, startPoint x: 217, startPoint y: 215, endPoint x: 200, endPoint y: 220, distance: 17.8
click at [183, 229] on div "Host Sarah Aida Gonzalez sarah.a.gonzalez@gmail.com sarah.a.gonzalez@gmail.com" at bounding box center [256, 245] width 261 height 32
click at [225, 246] on p "Sarah Aida Gonzalez" at bounding box center [196, 249] width 61 height 7
drag, startPoint x: 219, startPoint y: 216, endPoint x: 167, endPoint y: 217, distance: 52.4
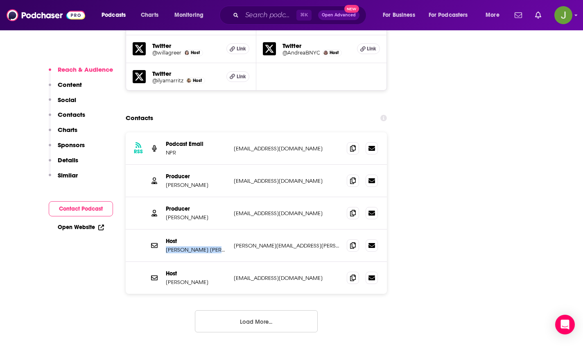
click at [167, 246] on p "Sarah Aida Gonzalez" at bounding box center [196, 249] width 61 height 7
drag, startPoint x: 197, startPoint y: 248, endPoint x: 165, endPoint y: 248, distance: 32.7
click at [165, 262] on div "Host Mary Childs mchilds@npr.org mchilds@npr.org" at bounding box center [256, 278] width 261 height 32
click at [352, 274] on icon at bounding box center [353, 277] width 6 height 7
click at [272, 310] on button "Load More..." at bounding box center [256, 321] width 123 height 22
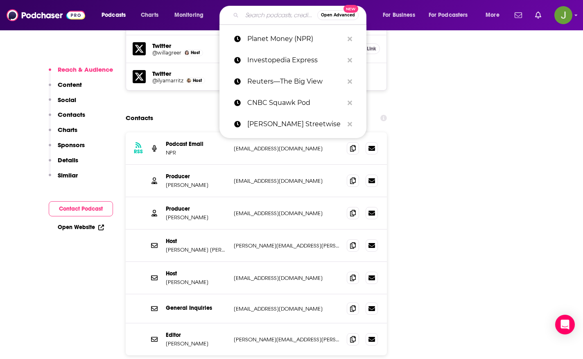
click at [273, 12] on input "Search podcasts, credits, & more..." at bounding box center [279, 15] width 75 height 13
paste input "The Indicator from Planet Money"
type input "The Indicator from Planet Money"
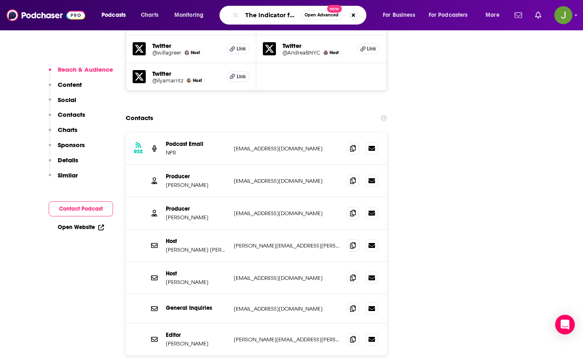
scroll to position [0, 48]
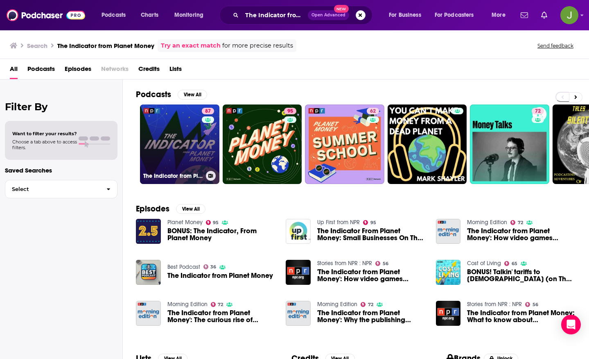
click at [175, 140] on link "87 The Indicator from Planet Money" at bounding box center [179, 143] width 79 height 79
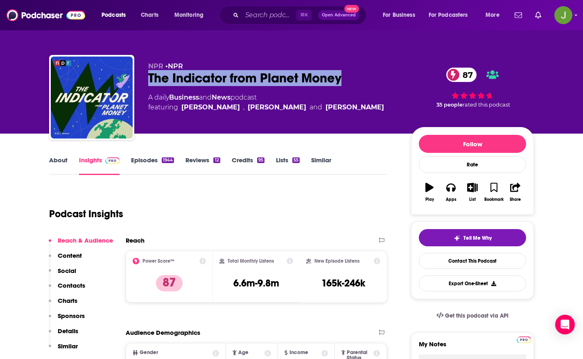
drag, startPoint x: 147, startPoint y: 81, endPoint x: 343, endPoint y: 84, distance: 195.7
click at [343, 84] on div "NPR • NPR The Indicator from Planet Money 87 A daily Business and News podcast …" at bounding box center [291, 99] width 485 height 88
click at [428, 259] on link "Contact This Podcast" at bounding box center [472, 261] width 107 height 16
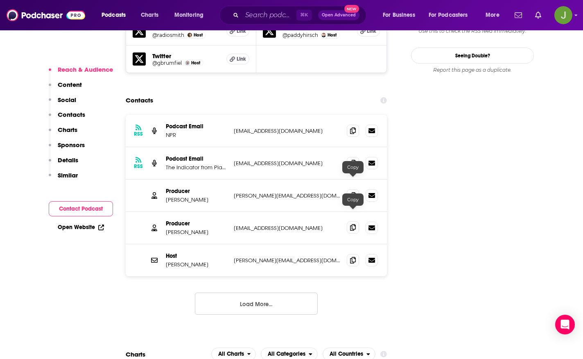
scroll to position [899, 0]
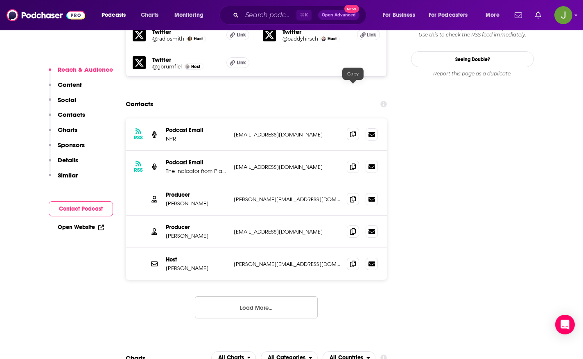
click at [352, 128] on span at bounding box center [353, 134] width 12 height 12
drag, startPoint x: 178, startPoint y: 94, endPoint x: 161, endPoint y: 95, distance: 17.2
click at [161, 118] on div "RSS Podcast Email NPR PodCasts@npr.org PodCasts@npr.org" at bounding box center [256, 134] width 261 height 32
drag, startPoint x: 178, startPoint y: 93, endPoint x: 167, endPoint y: 94, distance: 11.1
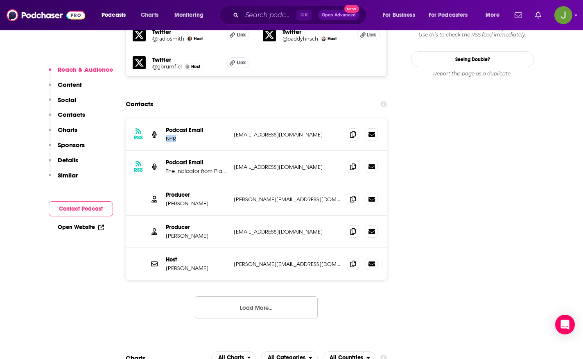
click at [167, 135] on p "NPR" at bounding box center [196, 138] width 61 height 7
drag, startPoint x: 210, startPoint y: 116, endPoint x: 164, endPoint y: 118, distance: 46.3
click at [165, 151] on div "RSS Podcast Email The Indicator from Planet Money indicator@npr.org indicator@n…" at bounding box center [256, 167] width 261 height 32
drag, startPoint x: 230, startPoint y: 122, endPoint x: 283, endPoint y: 122, distance: 52.8
click at [283, 151] on div "RSS Podcast Email The Indicator from Planet Money indicator@npr.org indicator@n…" at bounding box center [256, 167] width 261 height 32
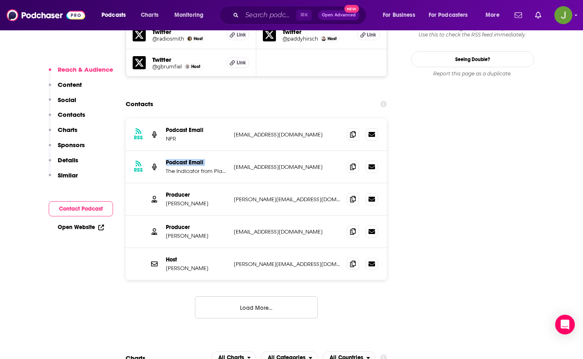
drag, startPoint x: 165, startPoint y: 116, endPoint x: 215, endPoint y: 121, distance: 50.6
click at [215, 151] on div "RSS Podcast Email The Indicator from Planet Money indicator@npr.org indicator@n…" at bounding box center [256, 167] width 261 height 32
drag, startPoint x: 164, startPoint y: 147, endPoint x: 194, endPoint y: 151, distance: 30.6
click at [194, 183] on div "Producer Brittany Cronin b.cronin@npr.org b.cronin@npr.org" at bounding box center [256, 199] width 261 height 32
drag, startPoint x: 205, startPoint y: 160, endPoint x: 163, endPoint y: 158, distance: 42.2
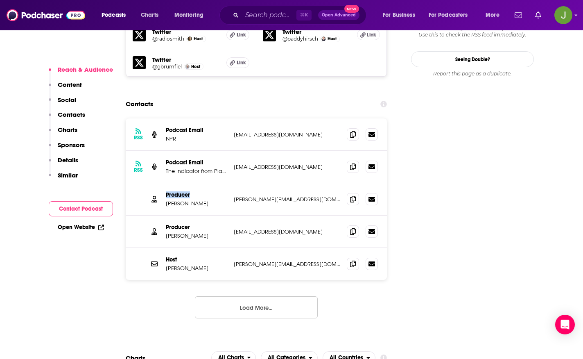
click at [163, 183] on div "Producer Brittany Cronin b.cronin@npr.org b.cronin@npr.org" at bounding box center [256, 199] width 261 height 32
click at [352, 195] on icon at bounding box center [353, 198] width 6 height 7
click at [356, 225] on span at bounding box center [353, 231] width 12 height 12
drag, startPoint x: 164, startPoint y: 181, endPoint x: 199, endPoint y: 180, distance: 35.2
click at [199, 215] on div "Producer Leena Sanzgiri leena@npr.org leena@npr.org" at bounding box center [256, 231] width 261 height 32
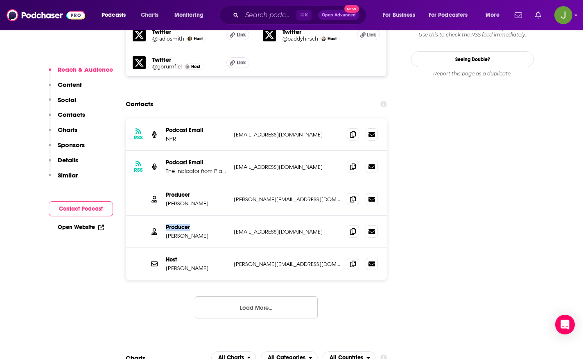
drag, startPoint x: 204, startPoint y: 189, endPoint x: 167, endPoint y: 188, distance: 36.8
click at [164, 215] on div "Producer Leena Sanzgiri leena@npr.org leena@npr.org" at bounding box center [256, 231] width 261 height 32
click at [352, 260] on icon at bounding box center [353, 263] width 6 height 7
drag, startPoint x: 165, startPoint y: 221, endPoint x: 226, endPoint y: 223, distance: 60.6
click at [226, 248] on div "Host Stacey Vanek Smith stacey@npr.org stacey@npr.org" at bounding box center [256, 264] width 261 height 32
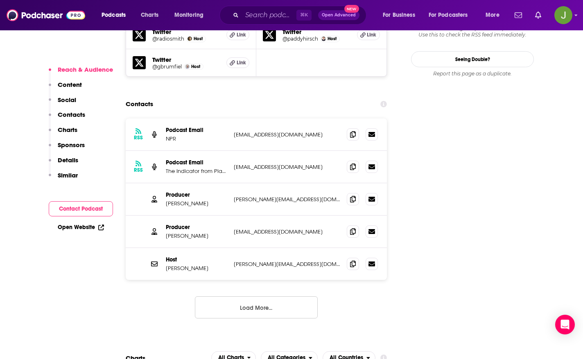
click at [245, 296] on button "Load More..." at bounding box center [256, 307] width 123 height 22
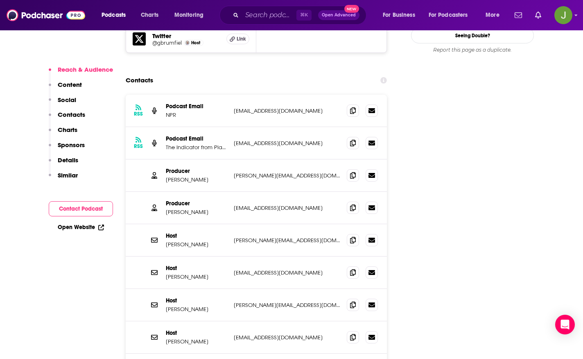
scroll to position [938, 0]
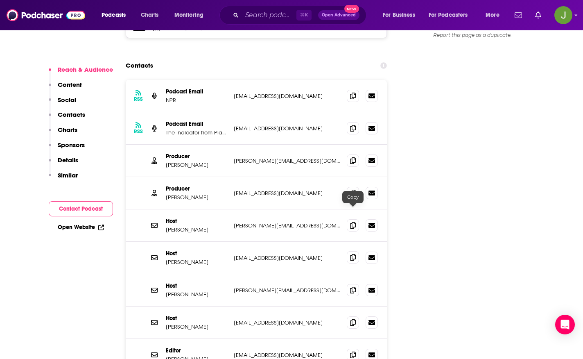
click at [350, 254] on icon at bounding box center [353, 257] width 6 height 7
drag, startPoint x: 199, startPoint y: 218, endPoint x: 166, endPoint y: 218, distance: 32.3
click at [166, 258] on p "Adrian Ma" at bounding box center [196, 261] width 61 height 7
drag, startPoint x: 165, startPoint y: 239, endPoint x: 179, endPoint y: 239, distance: 13.9
click at [179, 274] on div "Host Greg Rosalsky greg@npr.org greg@npr.org" at bounding box center [256, 290] width 261 height 32
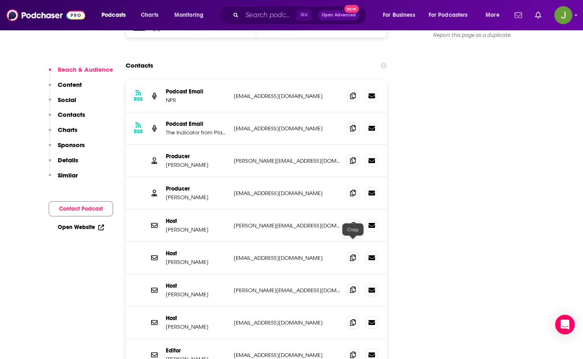
click at [352, 286] on icon at bounding box center [353, 289] width 6 height 7
drag, startPoint x: 206, startPoint y: 247, endPoint x: 165, endPoint y: 249, distance: 41.8
click at [165, 274] on div "Host Greg Rosalsky greg@npr.org greg@npr.org" at bounding box center [256, 290] width 261 height 32
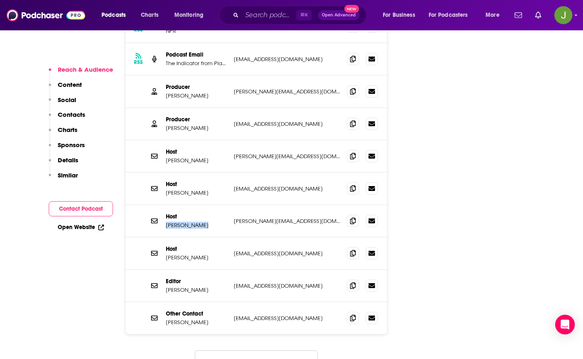
scroll to position [1026, 0]
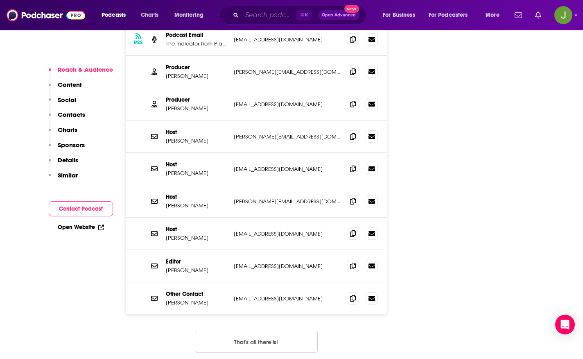
click at [265, 16] on input "Search podcasts, credits, & more..." at bounding box center [269, 15] width 54 height 13
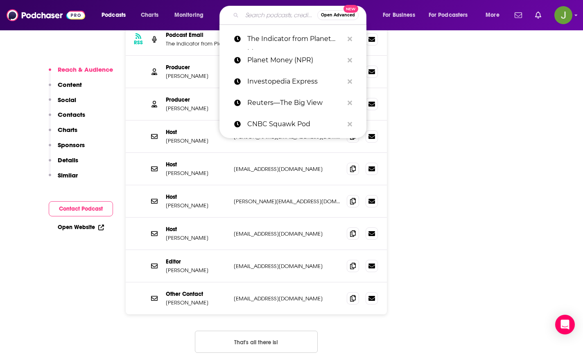
paste input "Marketplace"
type input "Marketplace"
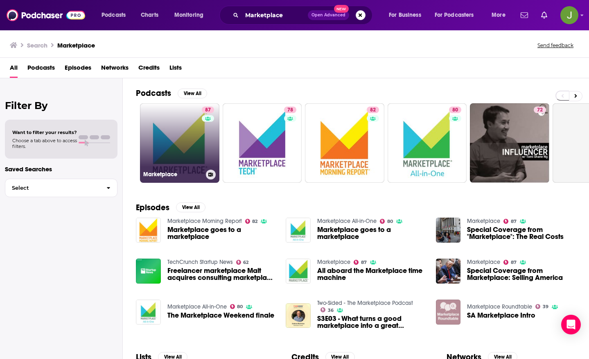
click at [163, 150] on link "87 Marketplace" at bounding box center [179, 142] width 79 height 79
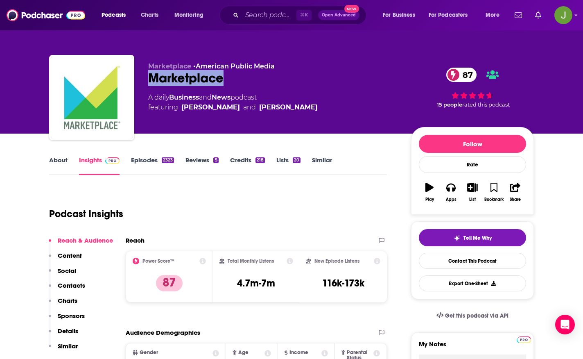
drag, startPoint x: 148, startPoint y: 79, endPoint x: 240, endPoint y: 80, distance: 92.5
click at [240, 80] on div "Marketplace 87" at bounding box center [273, 78] width 250 height 16
click at [452, 261] on link "Contact This Podcast" at bounding box center [472, 261] width 107 height 16
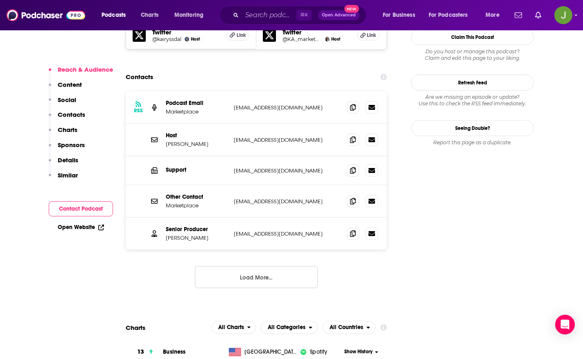
scroll to position [760, 0]
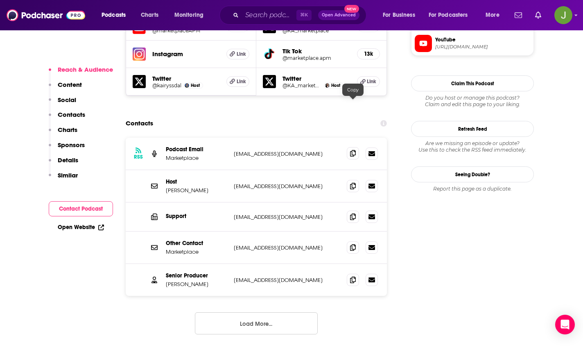
click at [350, 150] on icon at bounding box center [353, 153] width 6 height 7
drag, startPoint x: 200, startPoint y: 112, endPoint x: 165, endPoint y: 111, distance: 35.2
click at [165, 138] on div "RSS Podcast Email Marketplace marketplacecomments@marketplace.org marketplaceco…" at bounding box center [256, 154] width 261 height 32
click at [355, 179] on span at bounding box center [353, 185] width 12 height 12
drag, startPoint x: 195, startPoint y: 140, endPoint x: 161, endPoint y: 140, distance: 34.0
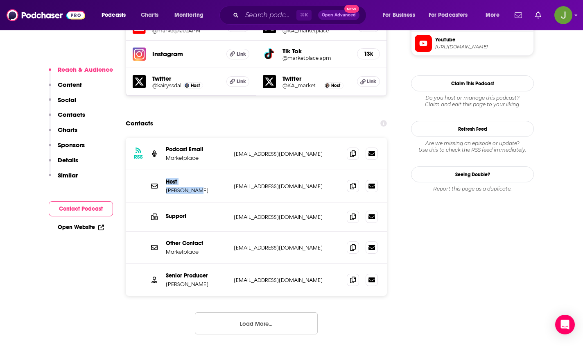
click at [162, 170] on div "Host Kai Ryssdal kryssdal@marketplace.org kryssdal@marketplace.org" at bounding box center [256, 186] width 261 height 32
drag, startPoint x: 159, startPoint y: 141, endPoint x: 168, endPoint y: 144, distance: 9.3
click at [159, 170] on div "Host Kai Ryssdal kryssdal@marketplace.org kryssdal@marketplace.org" at bounding box center [256, 186] width 261 height 32
drag, startPoint x: 165, startPoint y: 140, endPoint x: 194, endPoint y: 142, distance: 29.1
click at [194, 170] on div "Host Kai Ryssdal kryssdal@marketplace.org kryssdal@marketplace.org" at bounding box center [256, 186] width 261 height 32
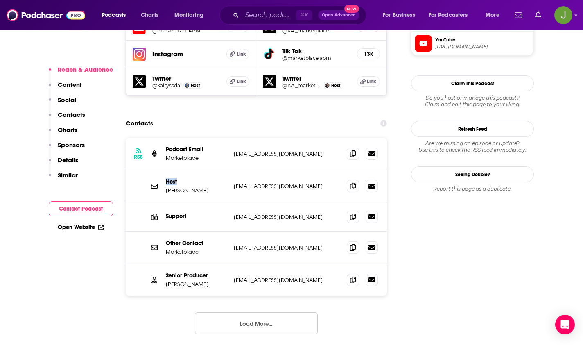
drag, startPoint x: 180, startPoint y: 131, endPoint x: 162, endPoint y: 133, distance: 18.5
click at [162, 170] on div "Host Kai Ryssdal kryssdal@marketplace.org kryssdal@marketplace.org" at bounding box center [256, 186] width 261 height 32
drag, startPoint x: 165, startPoint y: 225, endPoint x: 214, endPoint y: 228, distance: 49.2
click at [214, 264] on div "Senior Producer Bridget Bodnar bbodnar@marketplace.org bbodnar@marketplace.org" at bounding box center [256, 280] width 261 height 32
drag, startPoint x: 202, startPoint y: 237, endPoint x: 162, endPoint y: 233, distance: 39.9
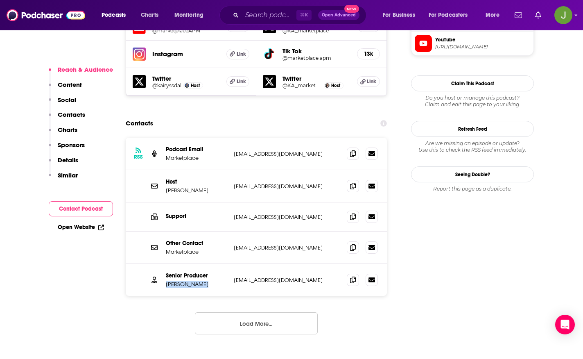
click at [165, 264] on div "Senior Producer Bridget Bodnar bbodnar@marketplace.org bbodnar@marketplace.org" at bounding box center [256, 280] width 261 height 32
drag, startPoint x: 208, startPoint y: 226, endPoint x: 170, endPoint y: 230, distance: 38.3
click at [163, 264] on div "Senior Producer Bridget Bodnar bbodnar@marketplace.org bbodnar@marketplace.org" at bounding box center [256, 280] width 261 height 32
click at [359, 273] on div at bounding box center [362, 279] width 31 height 12
click at [352, 276] on icon at bounding box center [353, 279] width 6 height 7
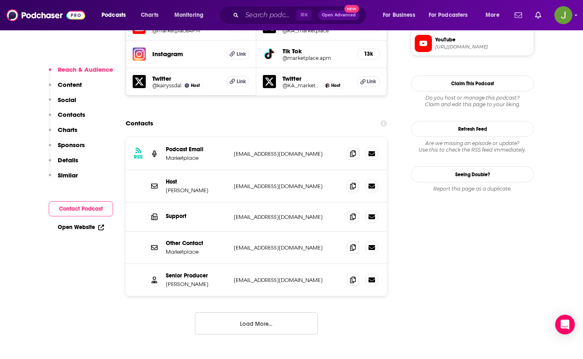
click at [250, 312] on button "Load More..." at bounding box center [256, 323] width 123 height 22
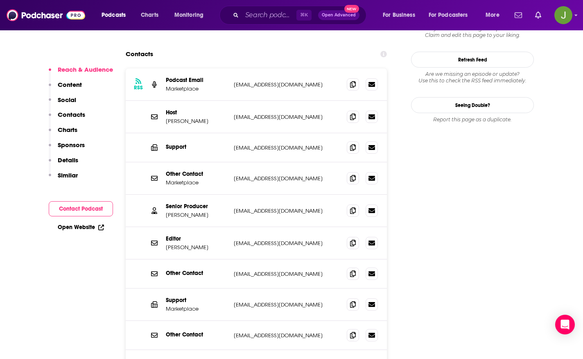
scroll to position [675, 0]
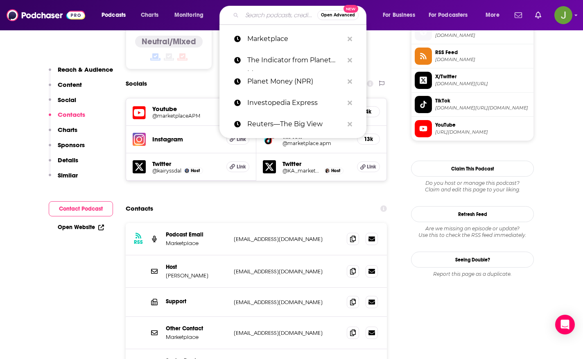
click at [245, 15] on input "Search podcasts, credits, & more..." at bounding box center [279, 15] width 75 height 13
paste input "The Rest Is Money"
type input "The Rest Is Money"
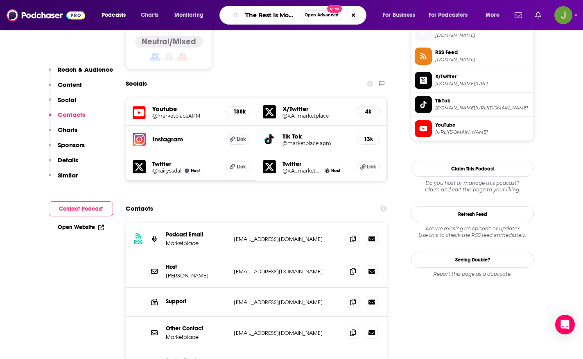
scroll to position [0, 3]
